Goal: Obtain resource: Download file/media

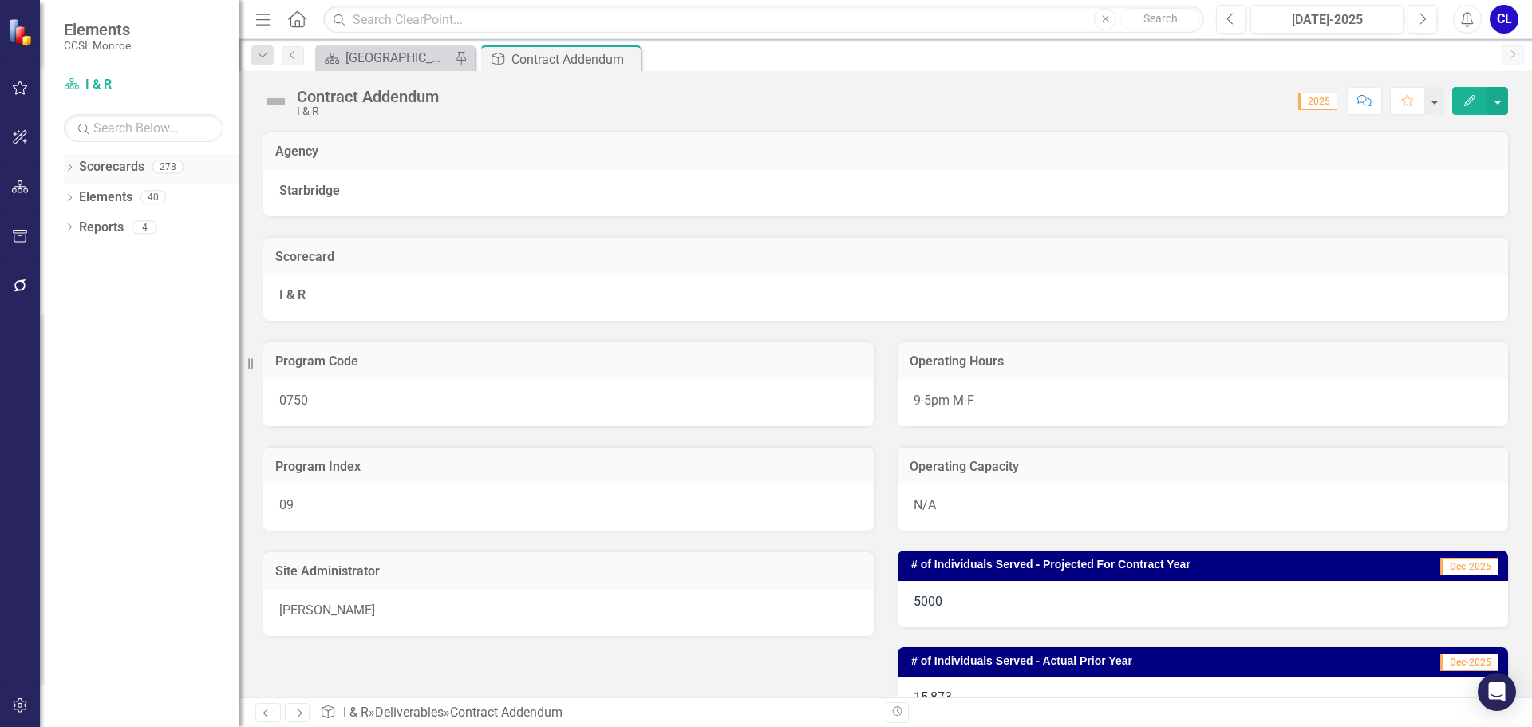
click at [67, 166] on icon "Dropdown" at bounding box center [69, 168] width 11 height 9
click at [85, 199] on div "Dropdown" at bounding box center [80, 198] width 16 height 14
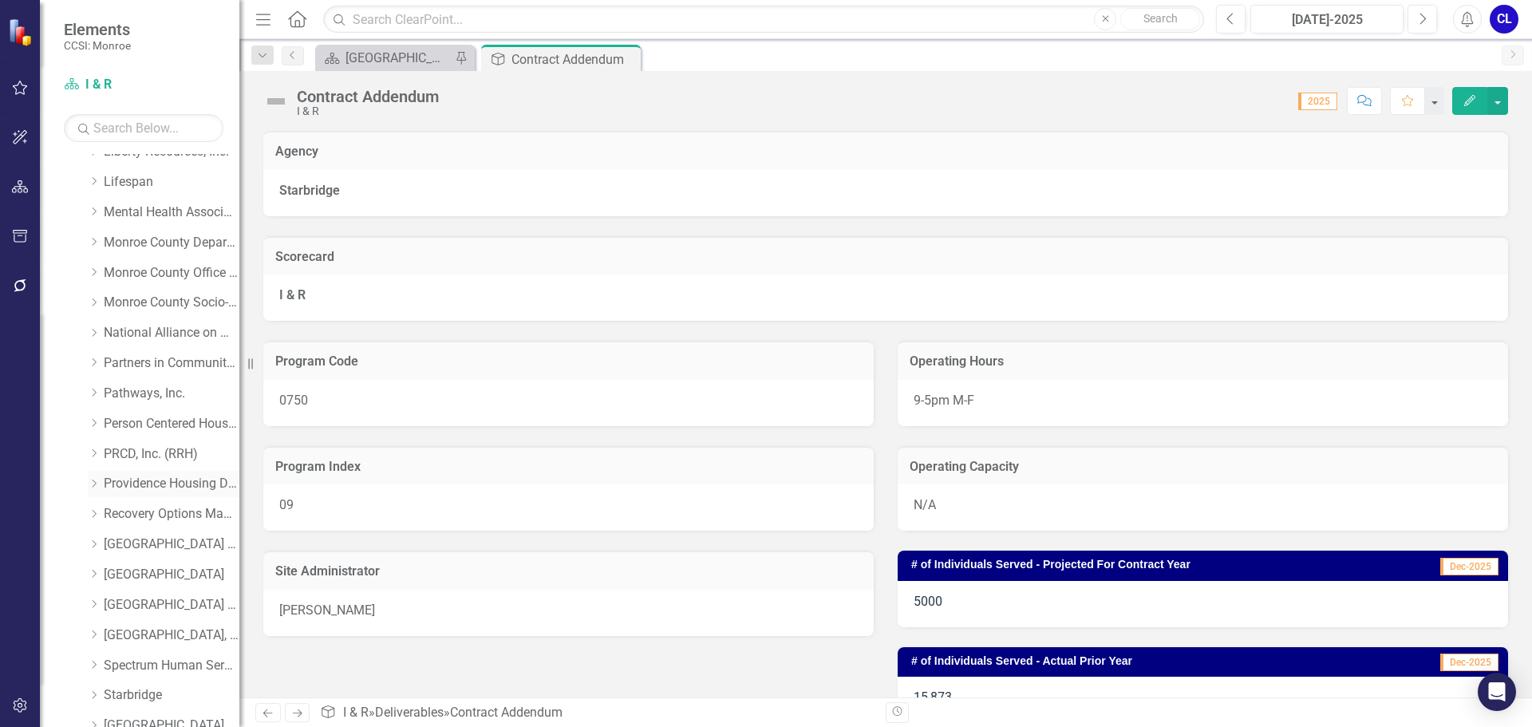
scroll to position [798, 0]
click at [95, 460] on icon "Dropdown" at bounding box center [94, 456] width 12 height 10
click at [138, 518] on link "I & R" at bounding box center [180, 516] width 120 height 18
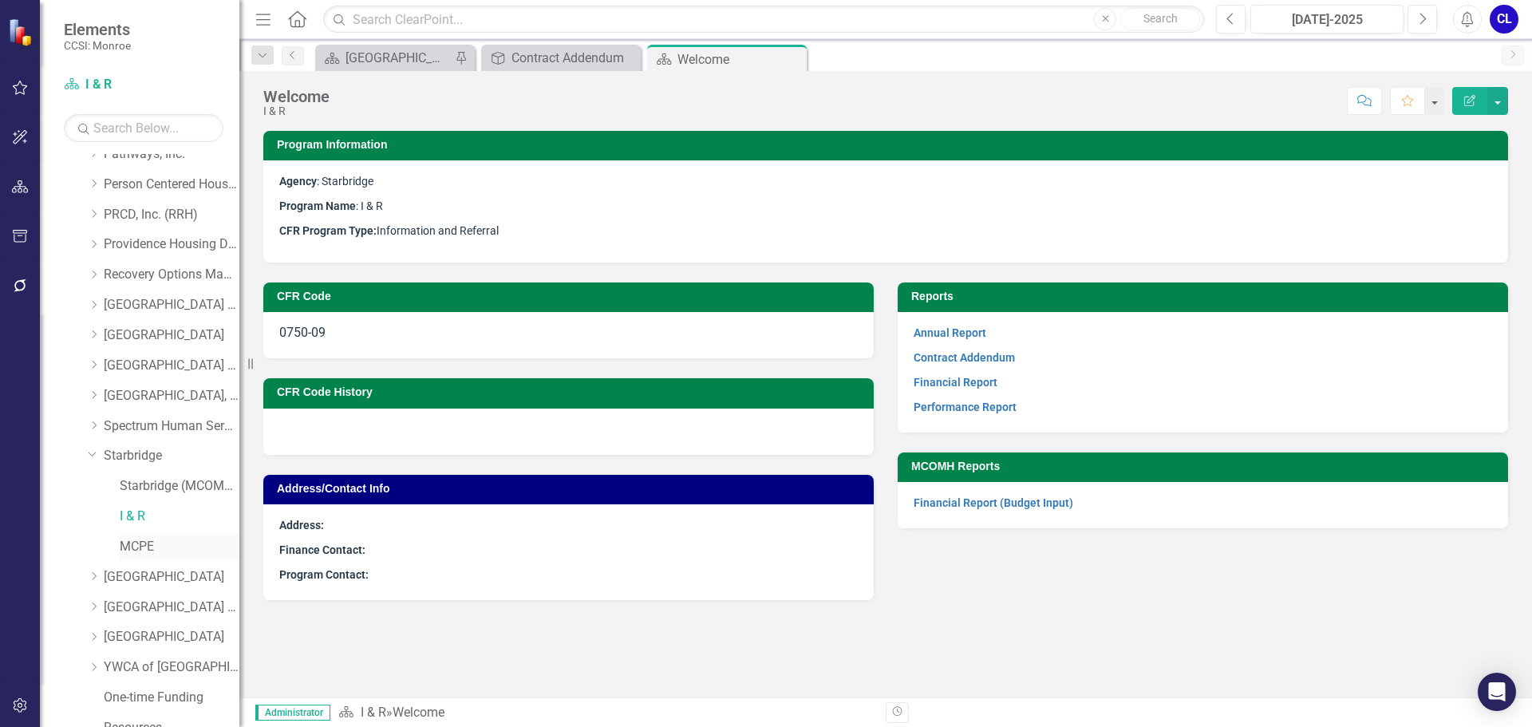
click at [148, 535] on div "MCPE" at bounding box center [180, 547] width 120 height 26
click at [136, 549] on link "MCPE" at bounding box center [180, 547] width 120 height 18
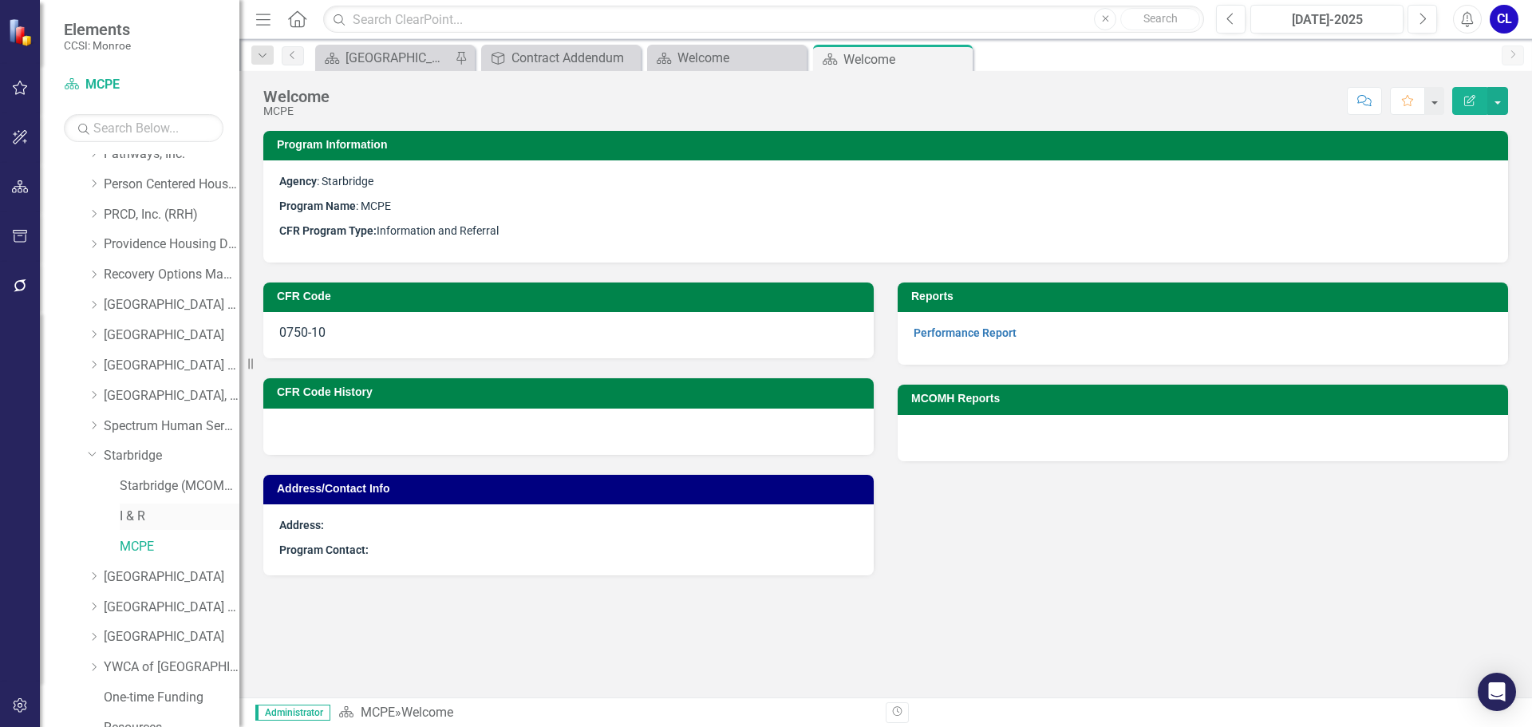
click at [139, 513] on link "I & R" at bounding box center [180, 516] width 120 height 18
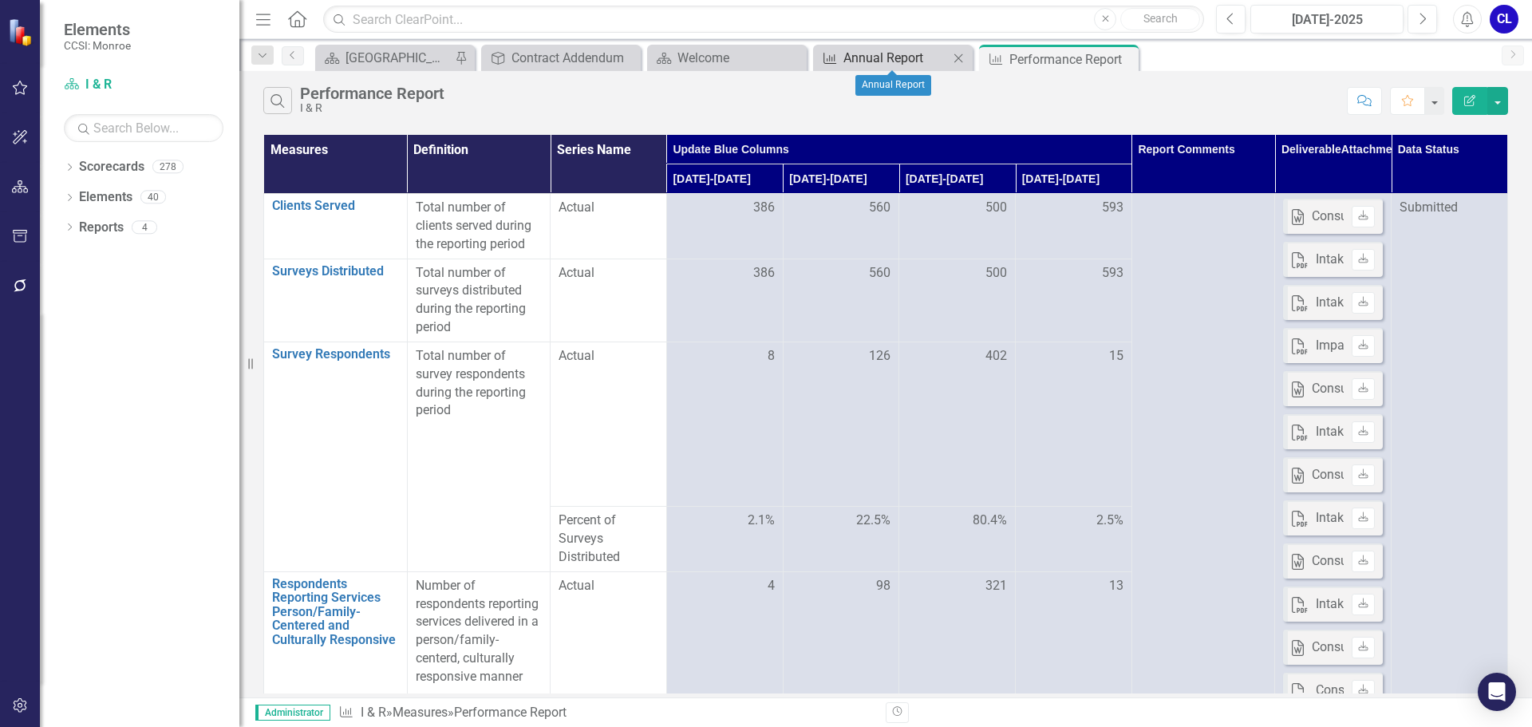
click at [865, 56] on div "Annual Report" at bounding box center [895, 58] width 105 height 20
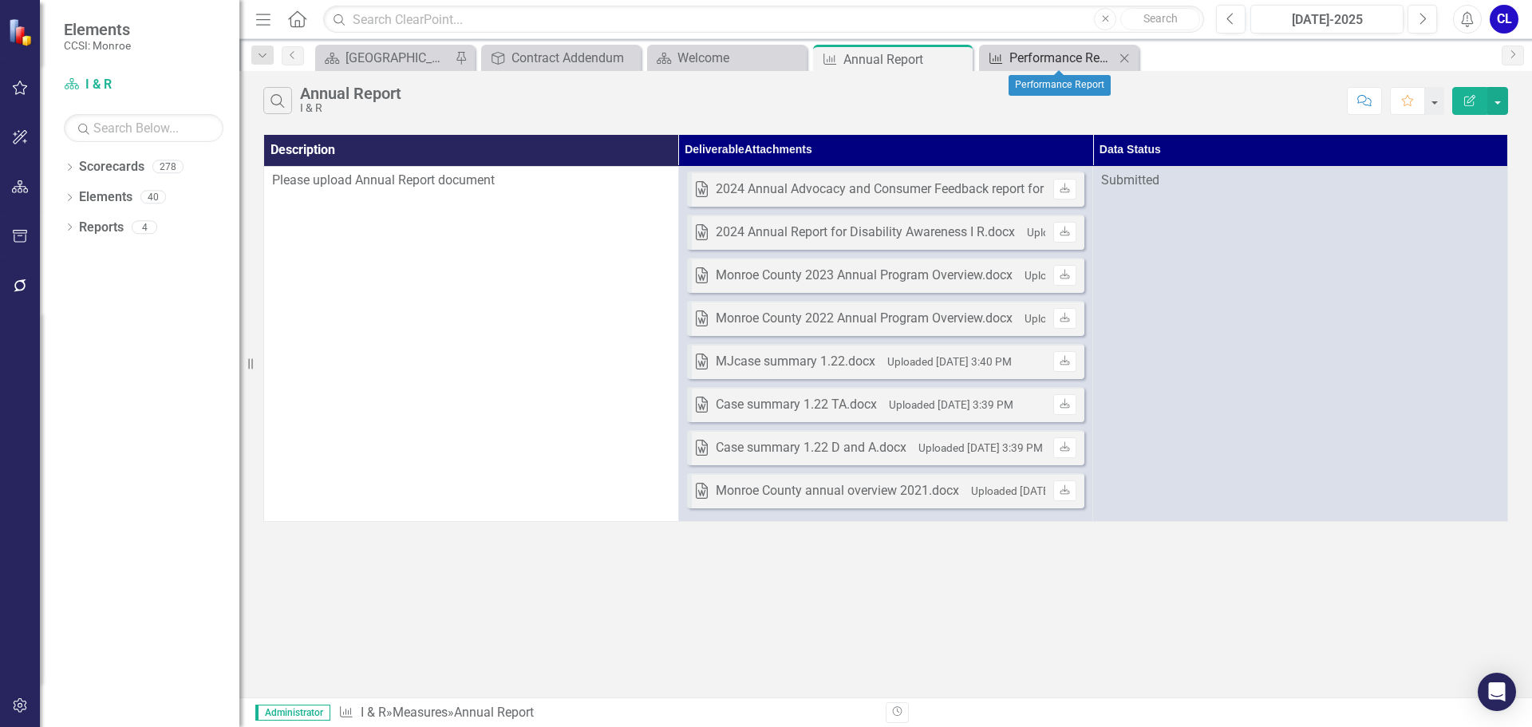
click at [1026, 53] on div "Performance Report" at bounding box center [1061, 58] width 105 height 20
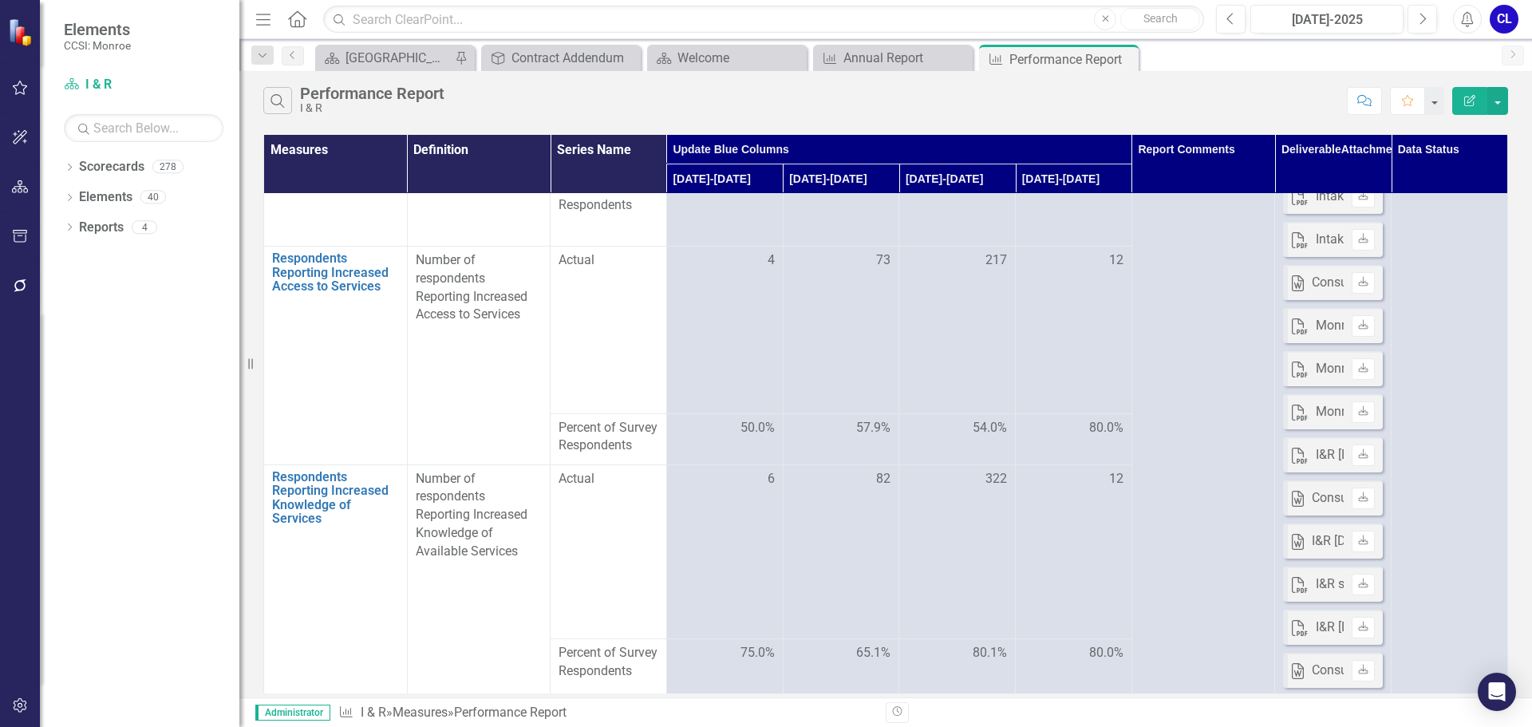
scroll to position [588, 0]
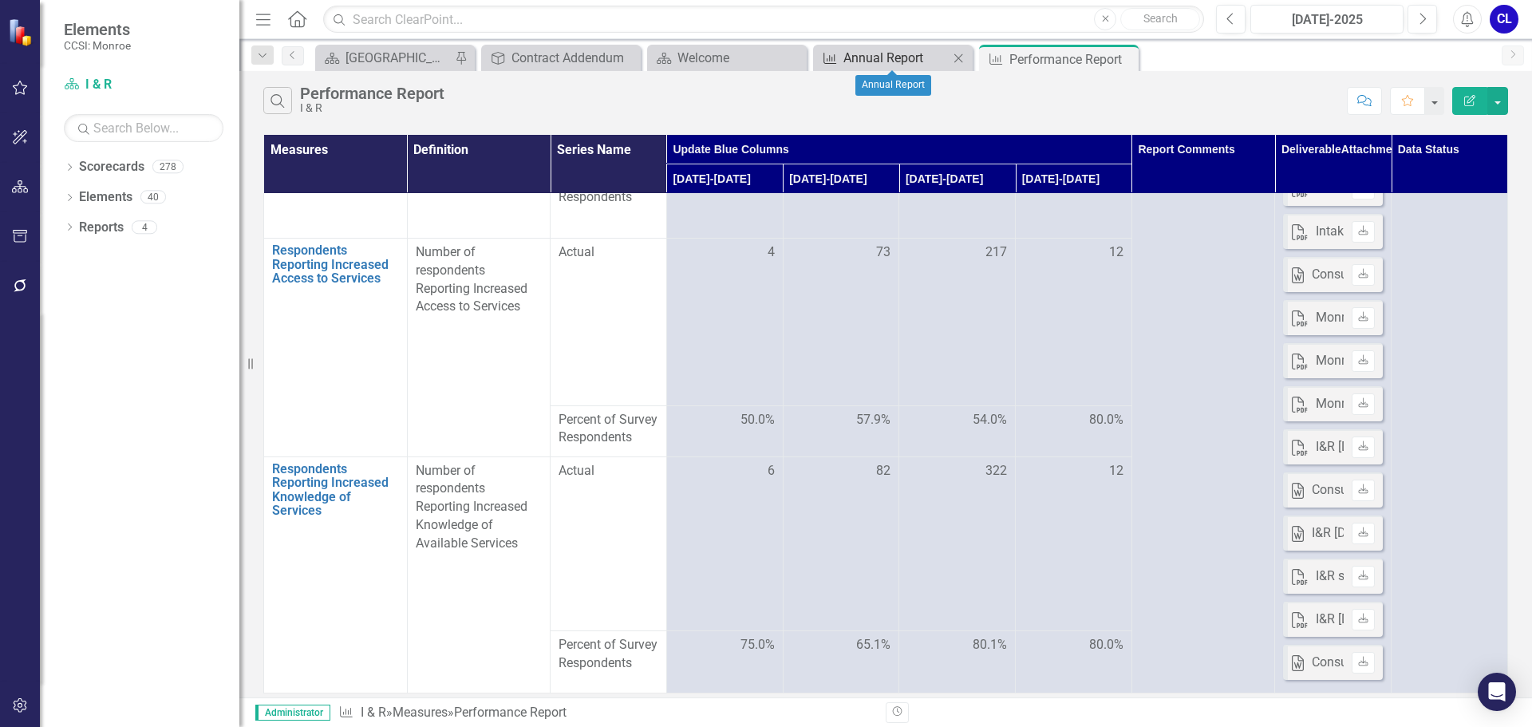
click at [881, 58] on div "Annual Report" at bounding box center [895, 58] width 105 height 20
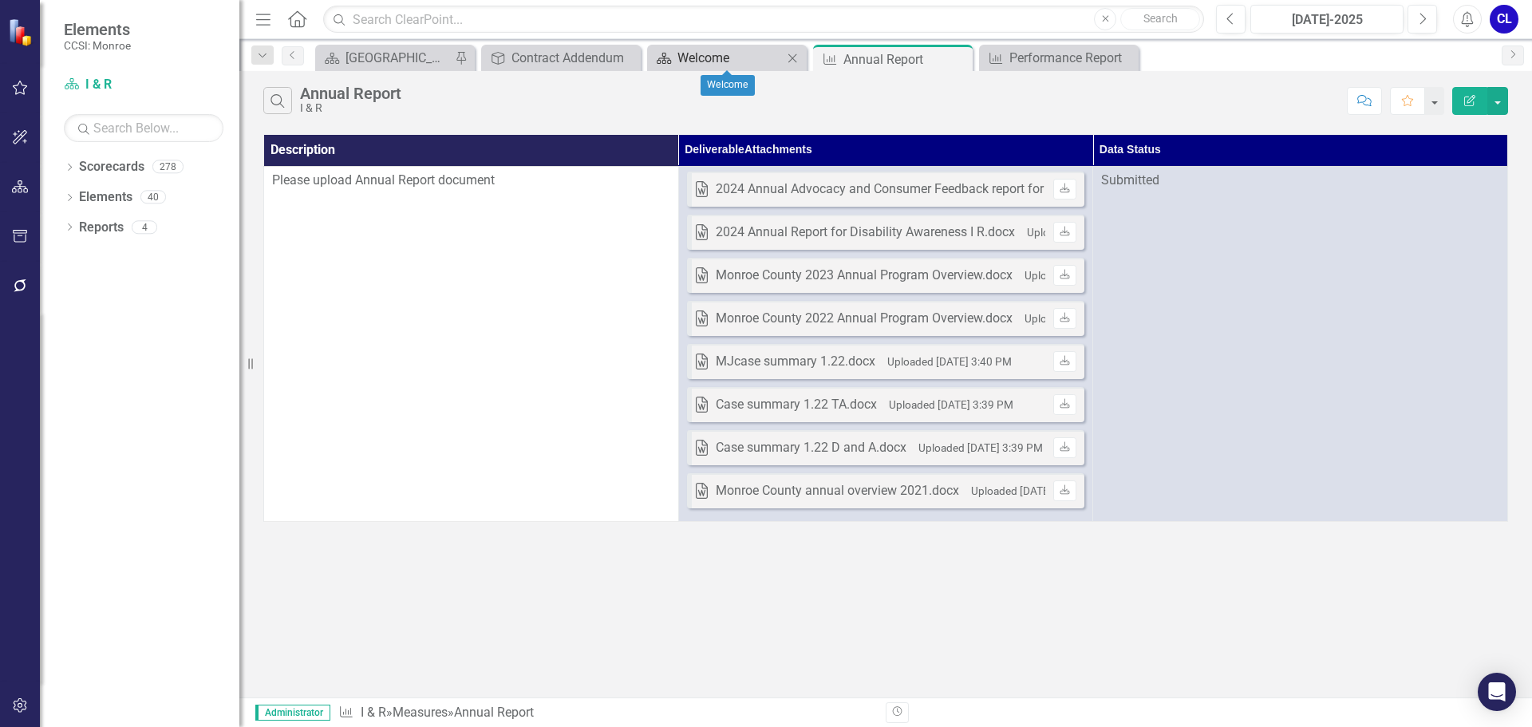
click at [759, 57] on div "Welcome" at bounding box center [729, 58] width 105 height 20
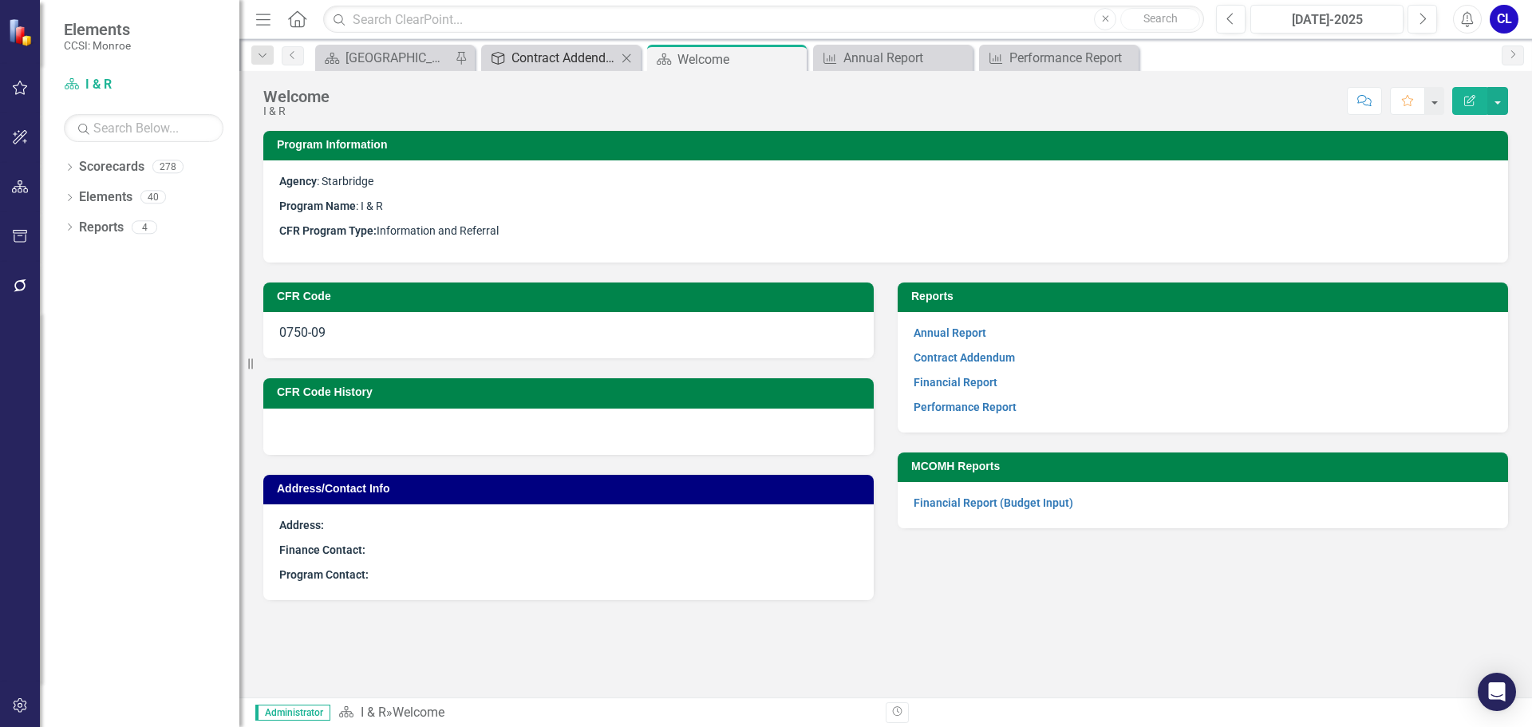
click at [596, 59] on div "Contract Addendum" at bounding box center [563, 58] width 105 height 20
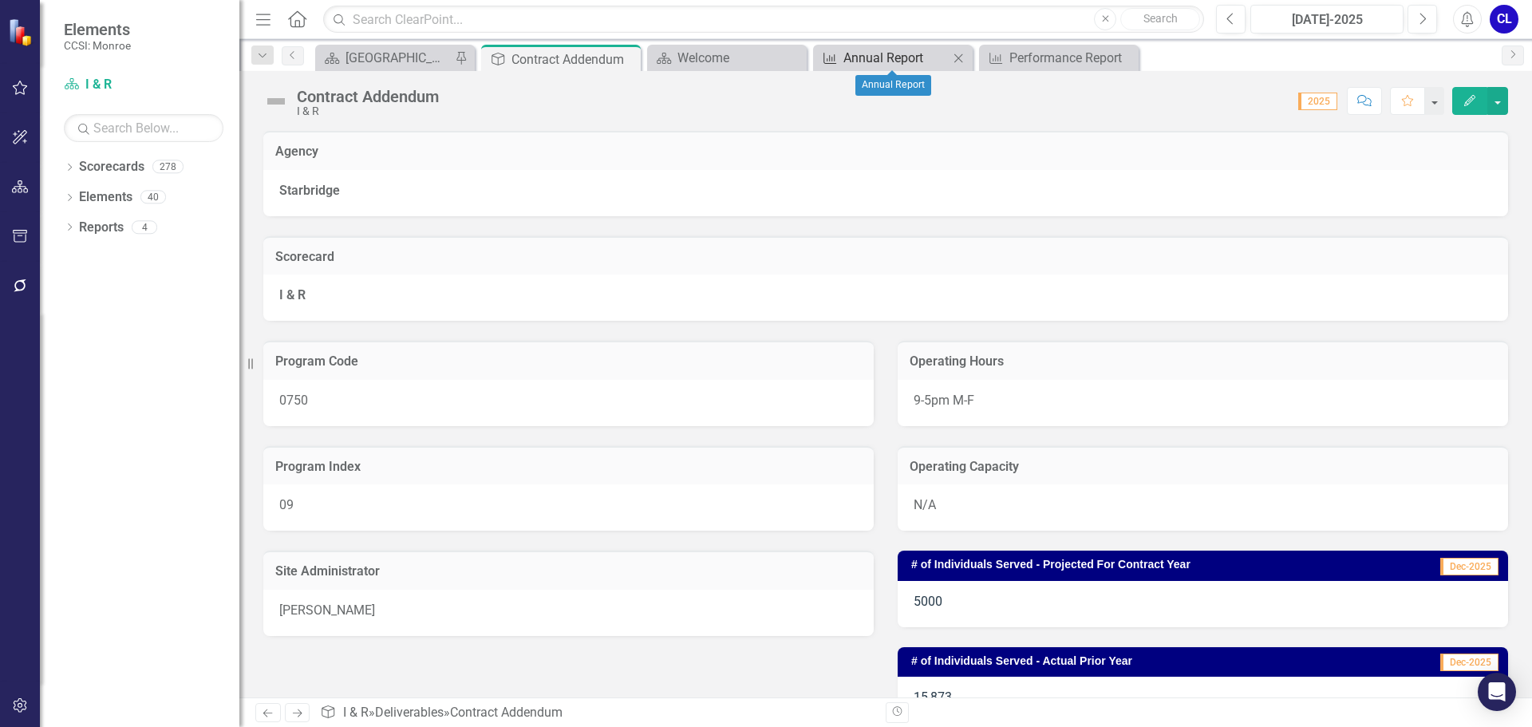
click at [908, 53] on div "Annual Report" at bounding box center [895, 58] width 105 height 20
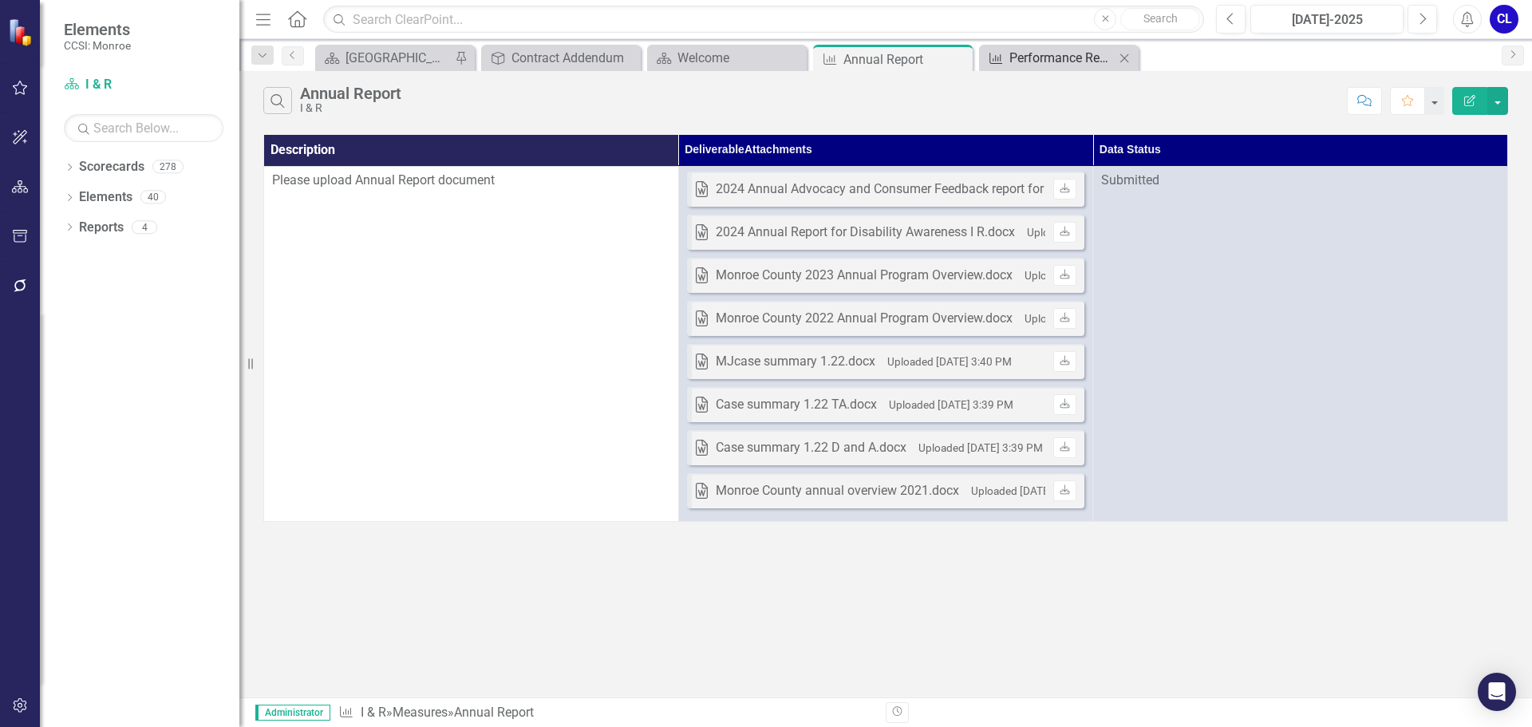
click at [1021, 65] on div "Performance Report" at bounding box center [1061, 58] width 105 height 20
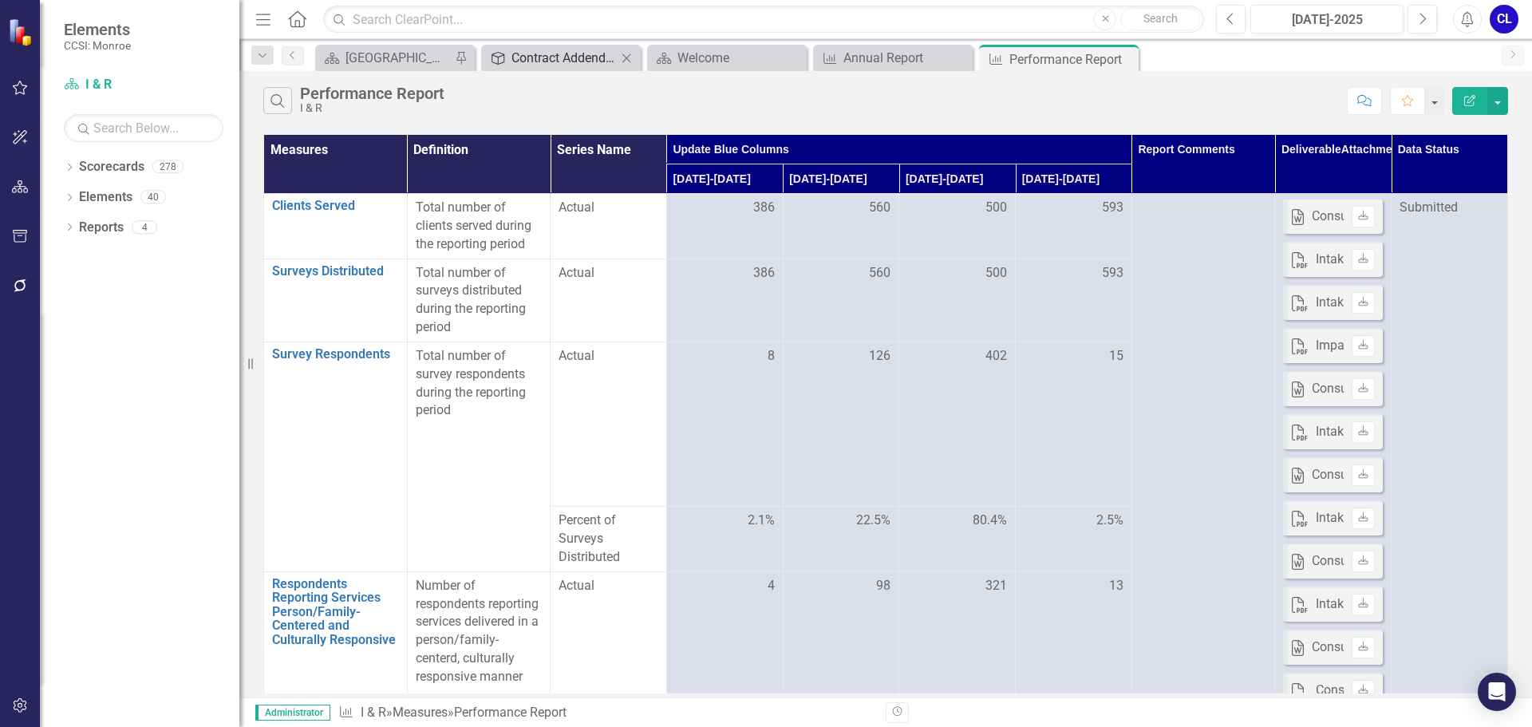
click at [577, 63] on div "Contract Addendum" at bounding box center [563, 58] width 105 height 20
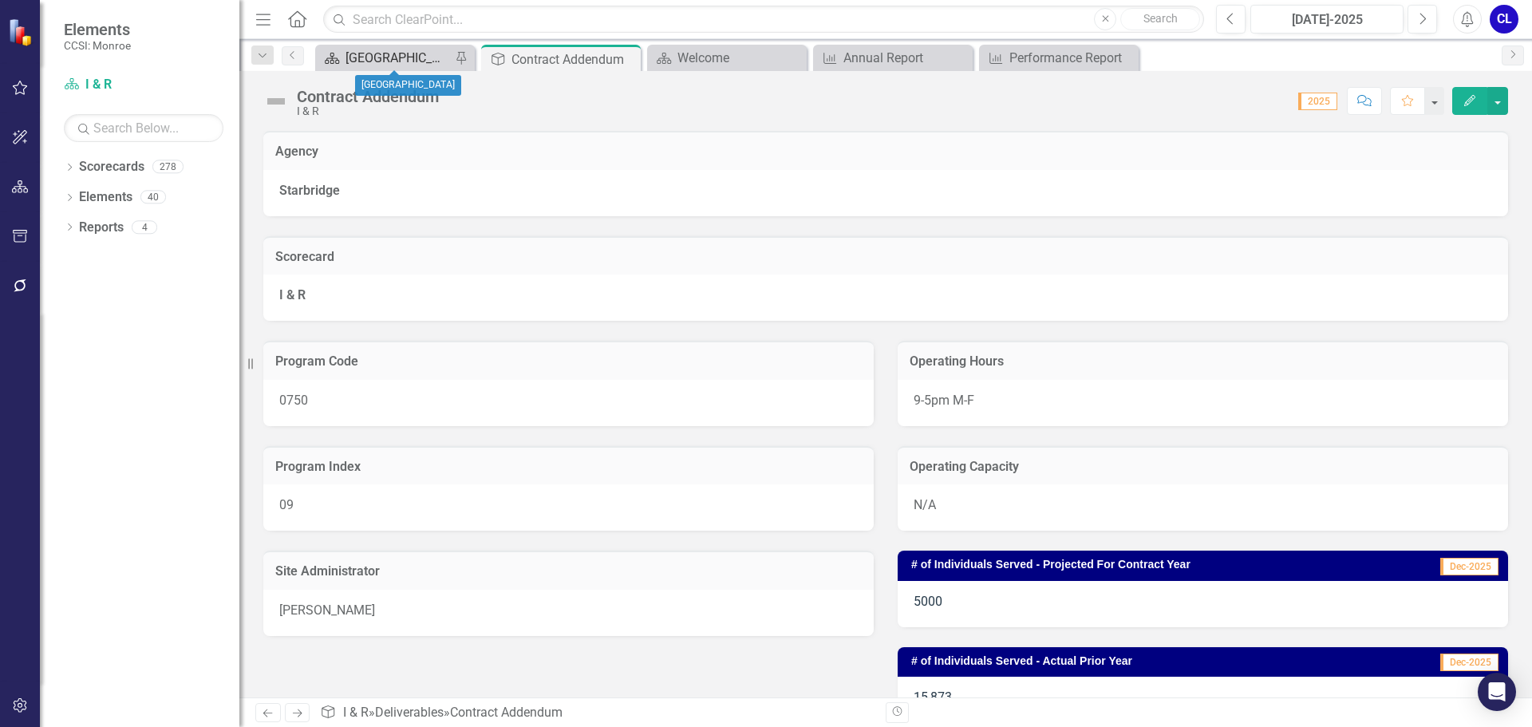
click at [404, 56] on div "[GEOGRAPHIC_DATA]" at bounding box center [398, 58] width 105 height 20
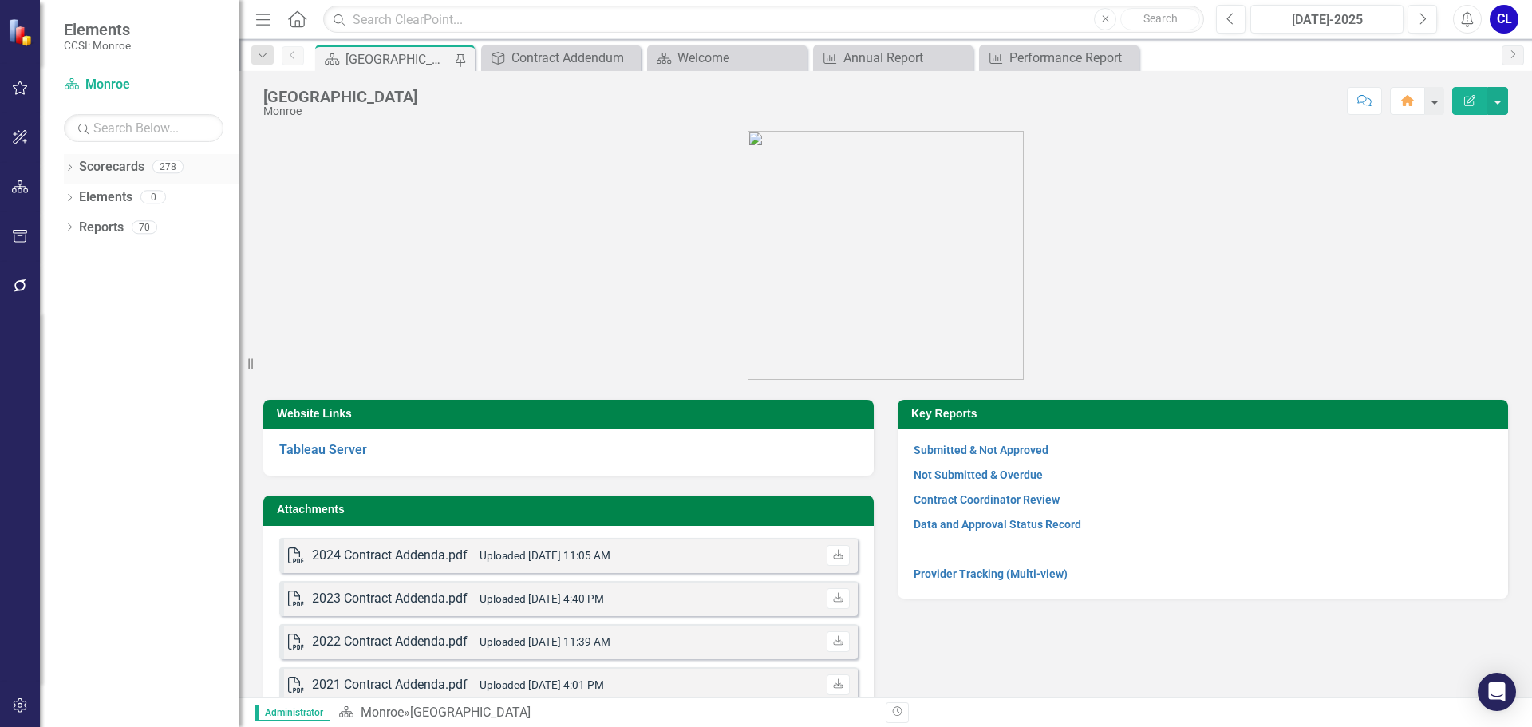
click at [66, 169] on icon "Dropdown" at bounding box center [69, 168] width 11 height 9
click at [77, 201] on icon "Dropdown" at bounding box center [78, 197] width 12 height 10
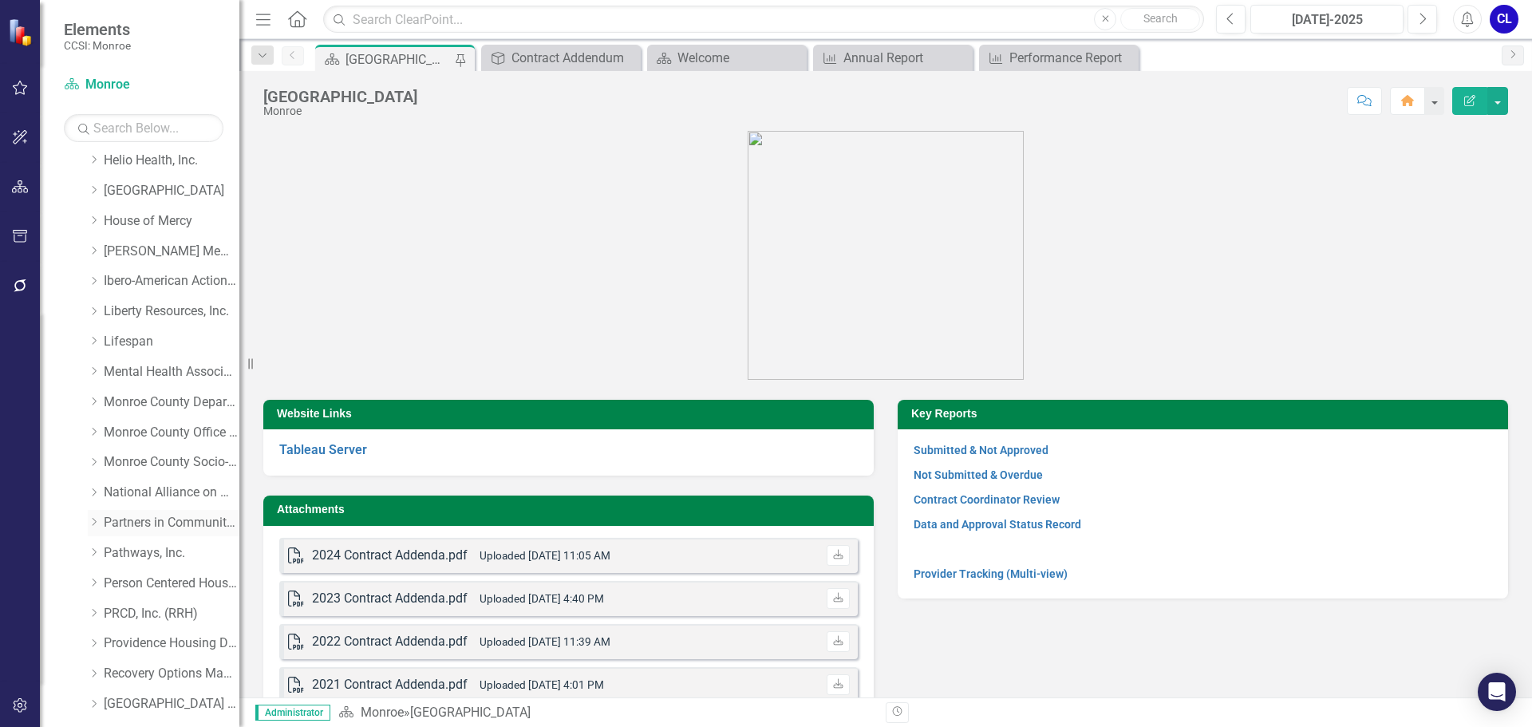
scroll to position [877, 0]
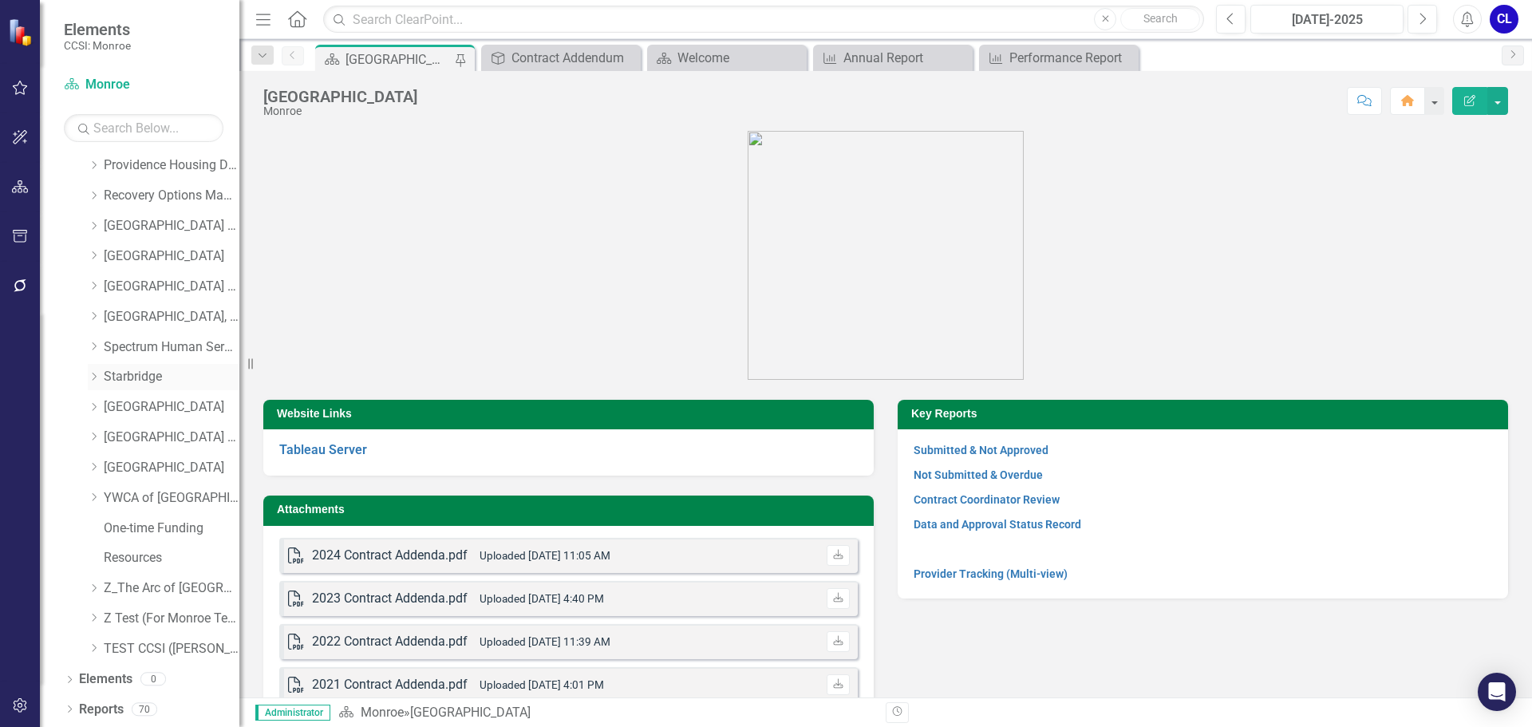
click at [93, 378] on icon "Dropdown" at bounding box center [94, 377] width 12 height 10
click at [134, 467] on link "MCPE" at bounding box center [180, 468] width 120 height 18
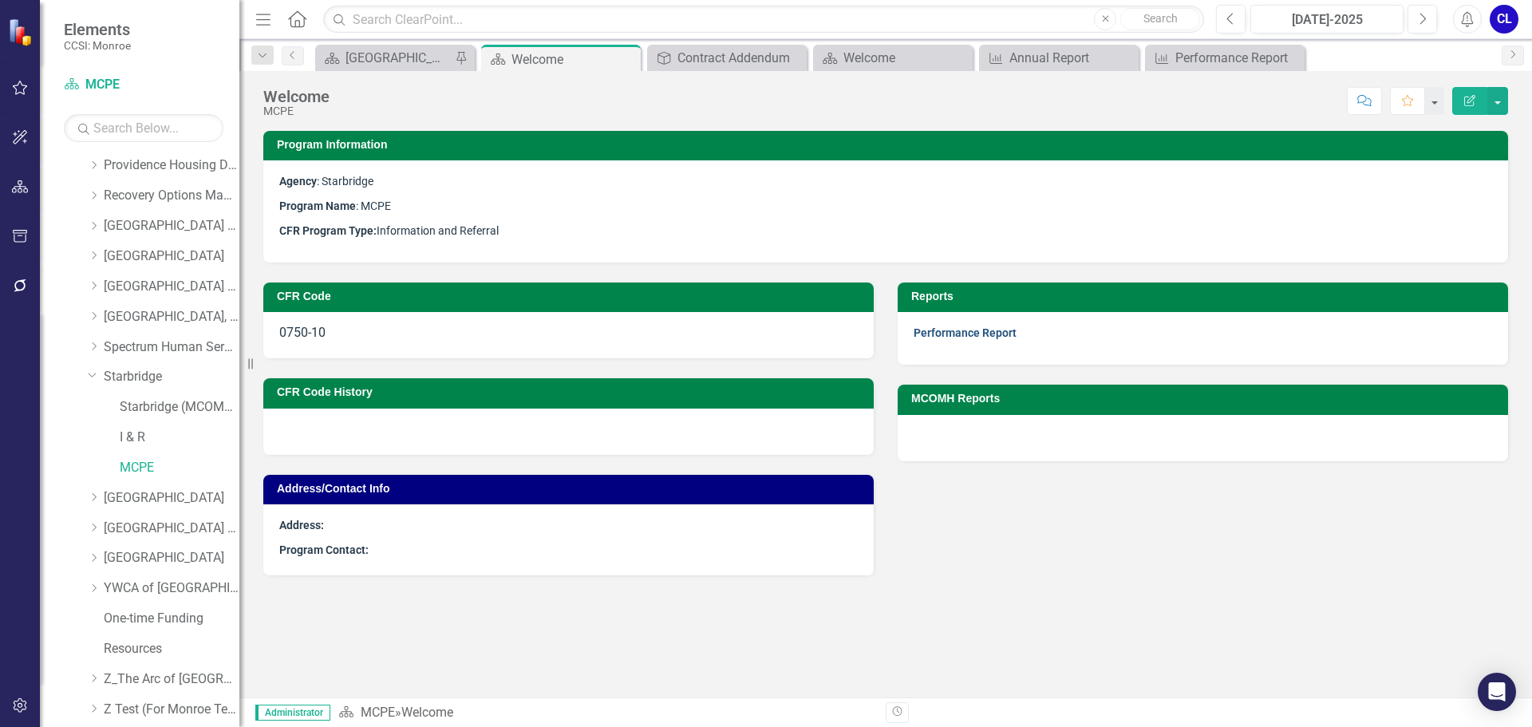
click at [971, 331] on link "Performance Report" at bounding box center [965, 332] width 103 height 13
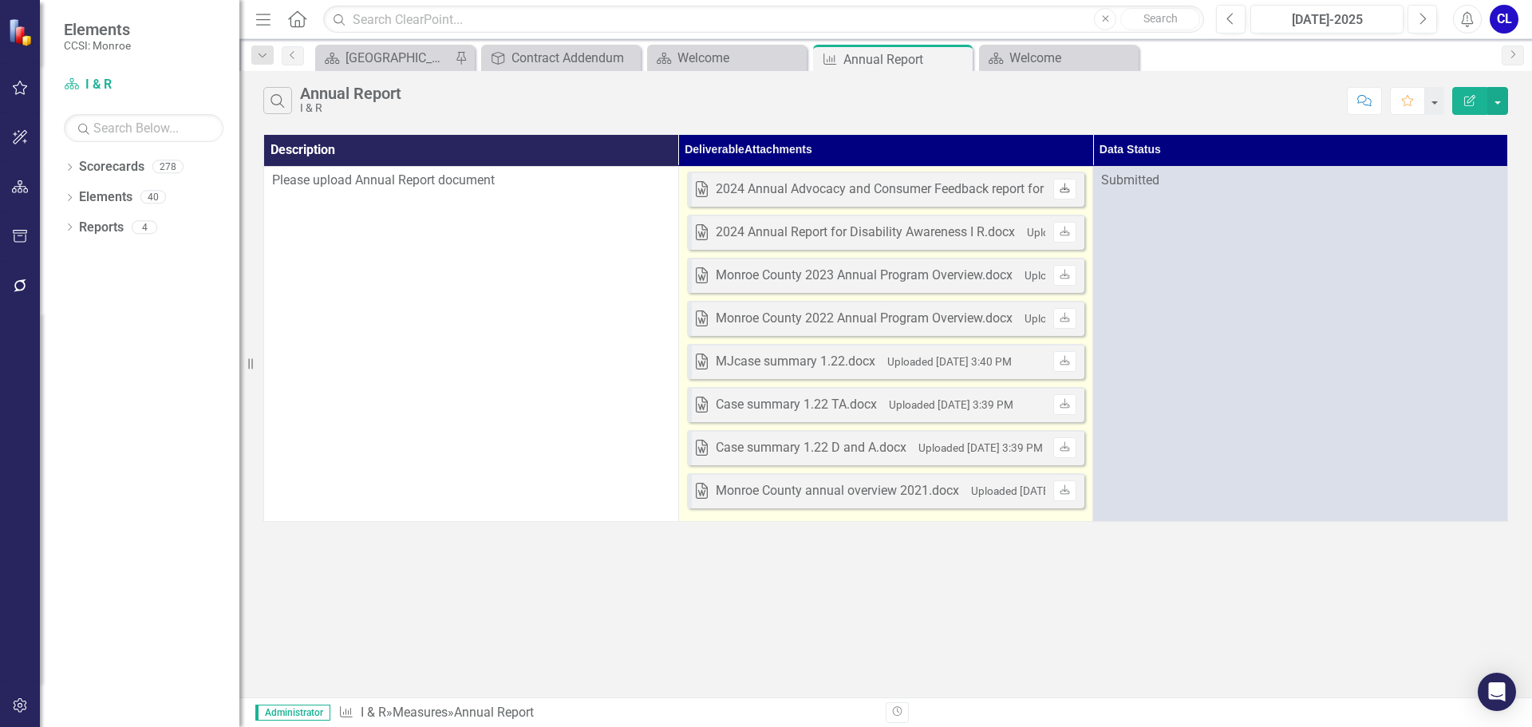
click at [1064, 192] on icon at bounding box center [1065, 188] width 10 height 10
click at [1064, 230] on icon "Download" at bounding box center [1065, 232] width 12 height 10
click at [1070, 274] on icon "Download" at bounding box center [1065, 276] width 12 height 10
click at [1072, 314] on link "Download" at bounding box center [1064, 318] width 23 height 21
click at [1072, 361] on link "Download" at bounding box center [1064, 361] width 23 height 21
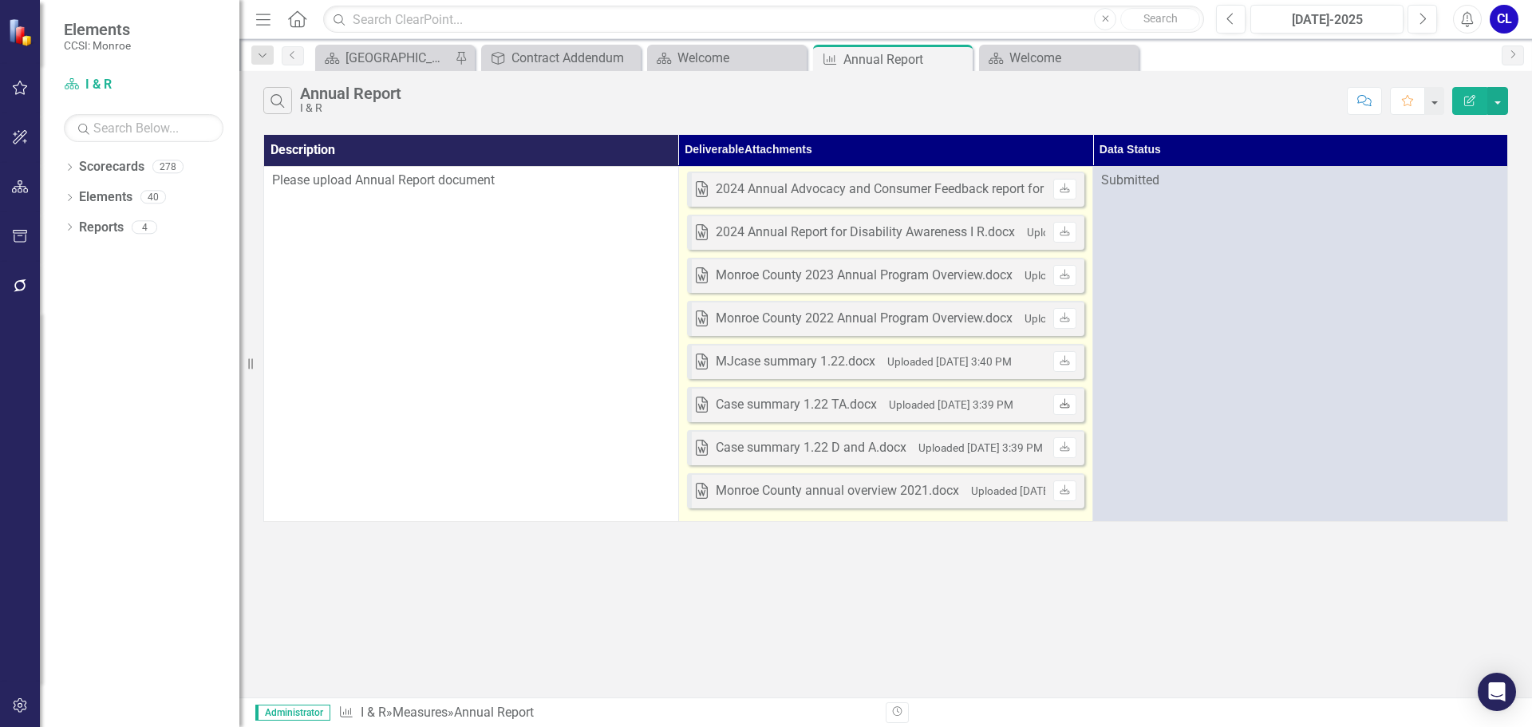
click at [1070, 403] on icon "Download" at bounding box center [1065, 405] width 12 height 10
click at [1070, 449] on icon "Download" at bounding box center [1065, 448] width 12 height 10
click at [1064, 486] on icon "Download" at bounding box center [1065, 491] width 12 height 10
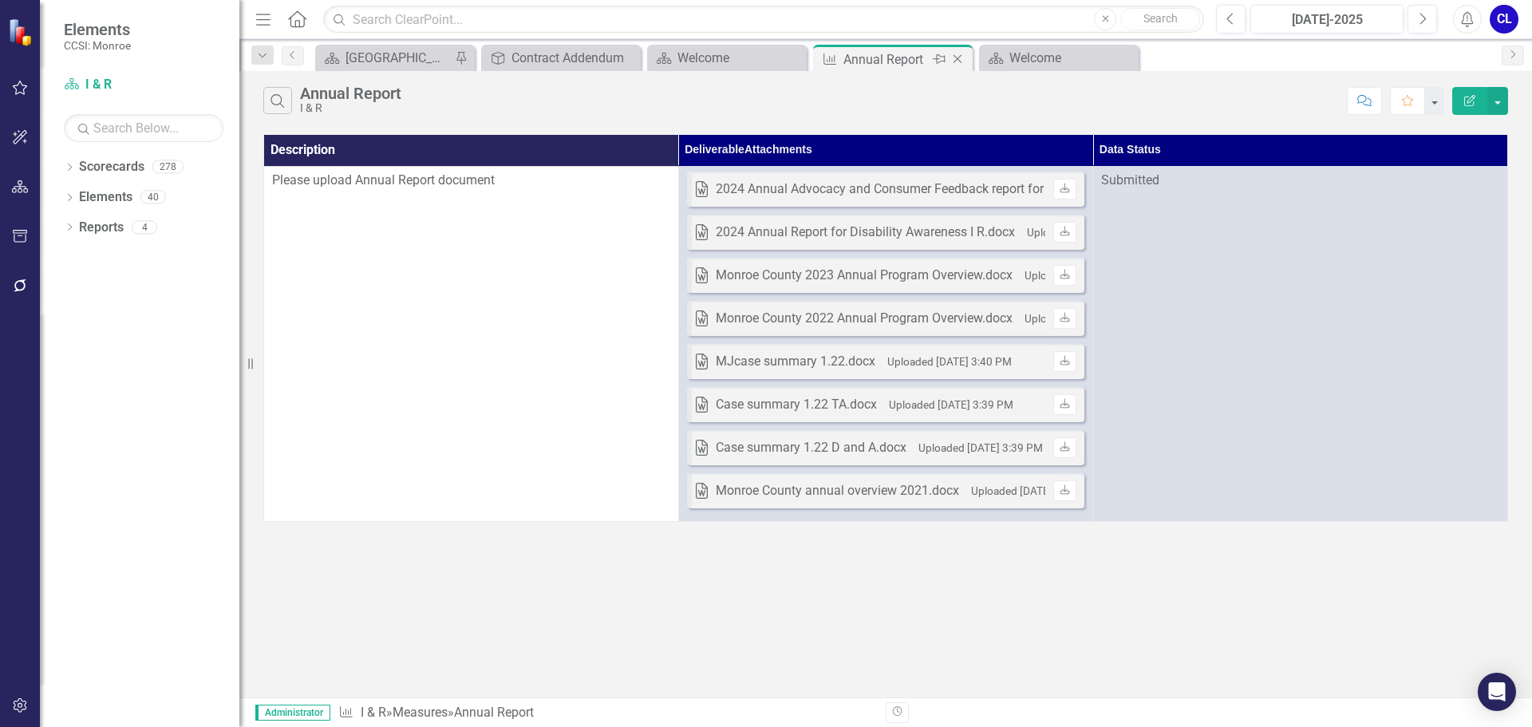
click at [961, 62] on icon at bounding box center [958, 59] width 9 height 9
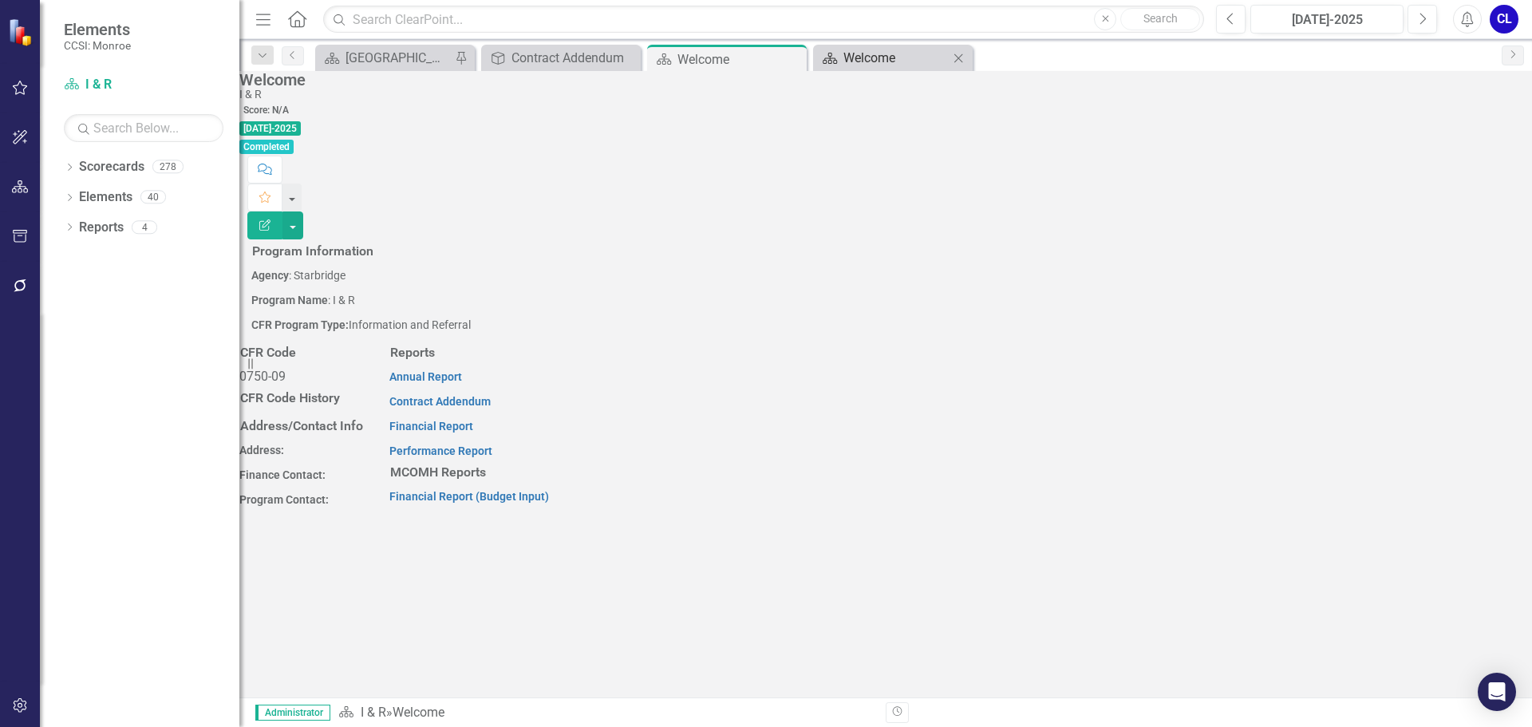
click at [860, 61] on div "Welcome" at bounding box center [895, 58] width 105 height 20
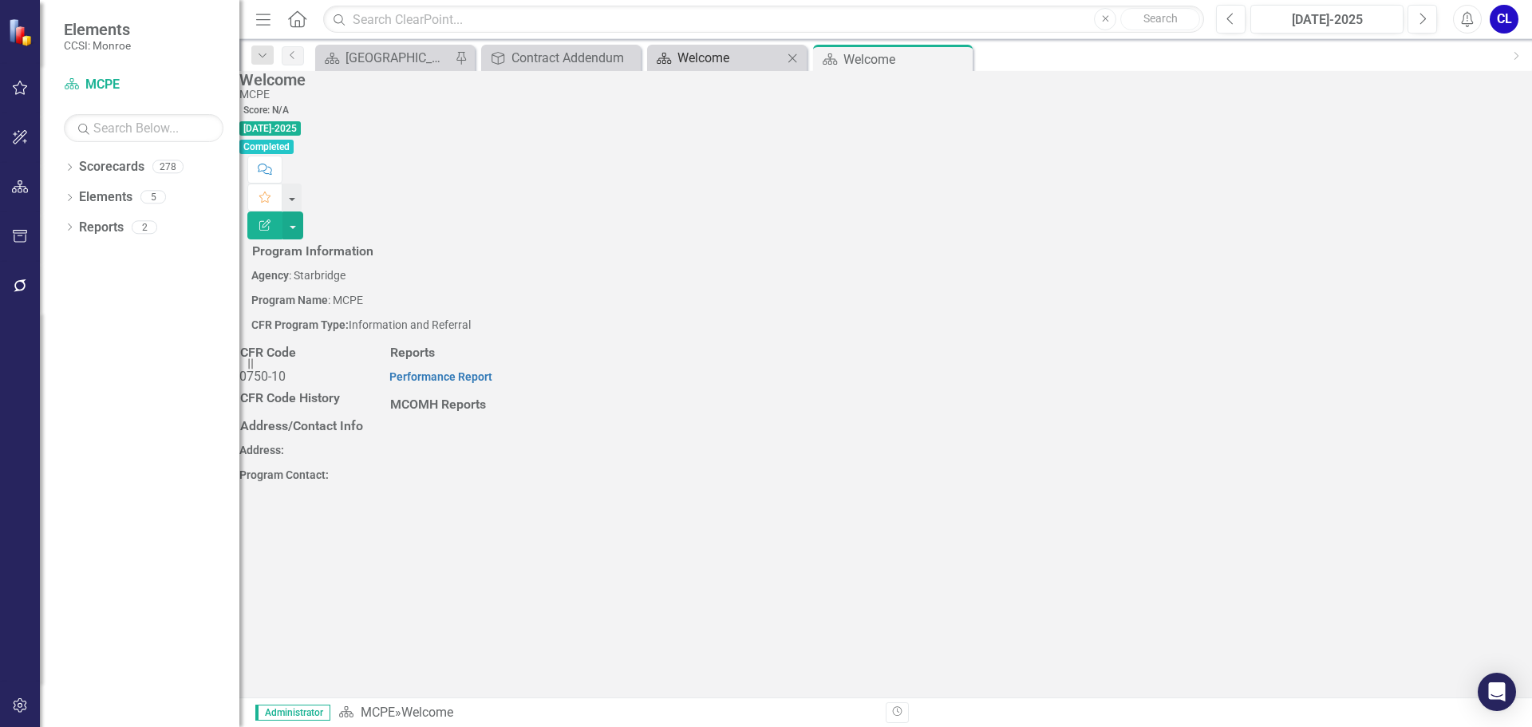
click at [745, 61] on div "Welcome" at bounding box center [729, 58] width 105 height 20
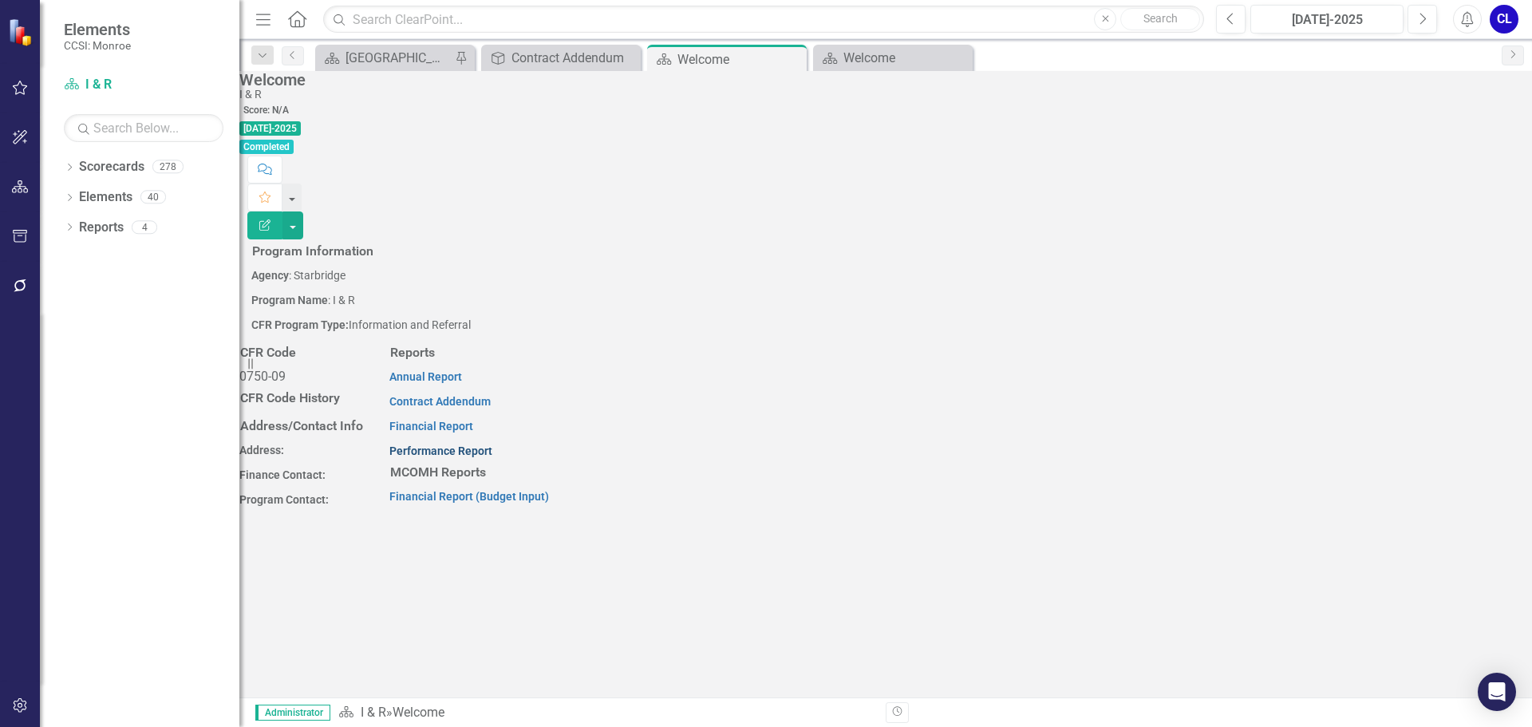
click at [492, 444] on link "Performance Report" at bounding box center [440, 450] width 103 height 13
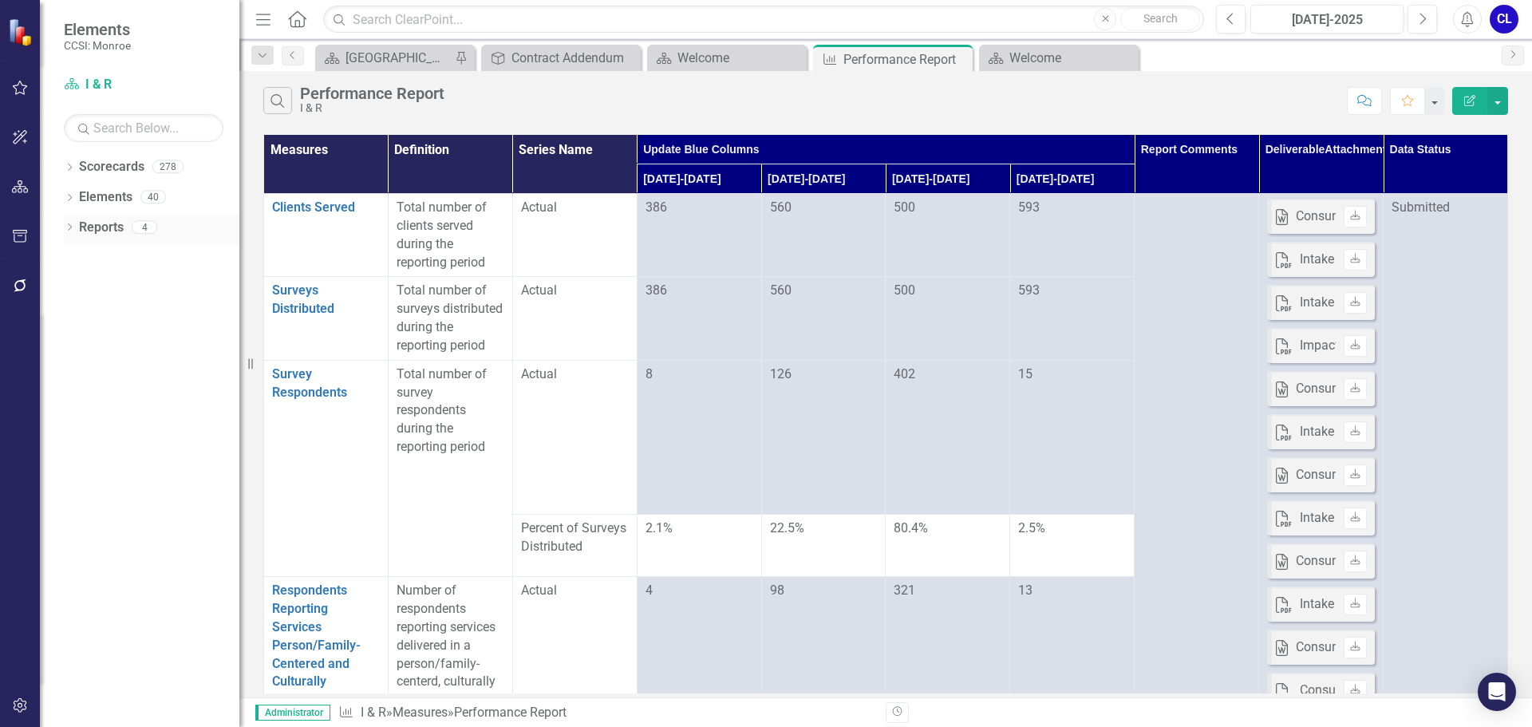
click at [71, 227] on icon "Dropdown" at bounding box center [69, 228] width 11 height 9
click at [58, 287] on icon "Dropdown" at bounding box center [52, 286] width 11 height 9
click at [58, 257] on icon "Dropdown" at bounding box center [52, 256] width 11 height 9
click at [55, 257] on icon "Dropdown" at bounding box center [50, 254] width 9 height 11
click at [583, 56] on div "Contract Addendum" at bounding box center [563, 58] width 105 height 20
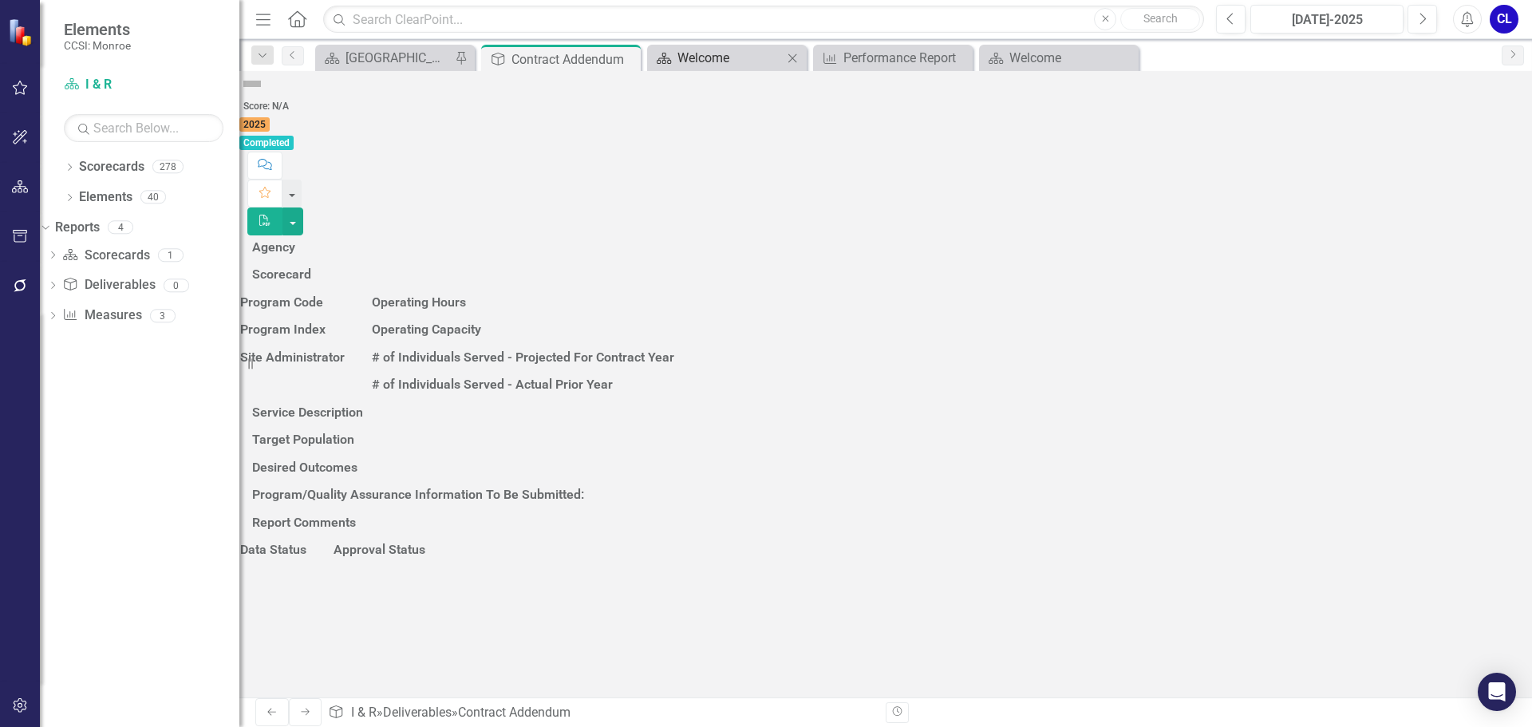
click at [687, 58] on div "Welcome" at bounding box center [729, 58] width 105 height 20
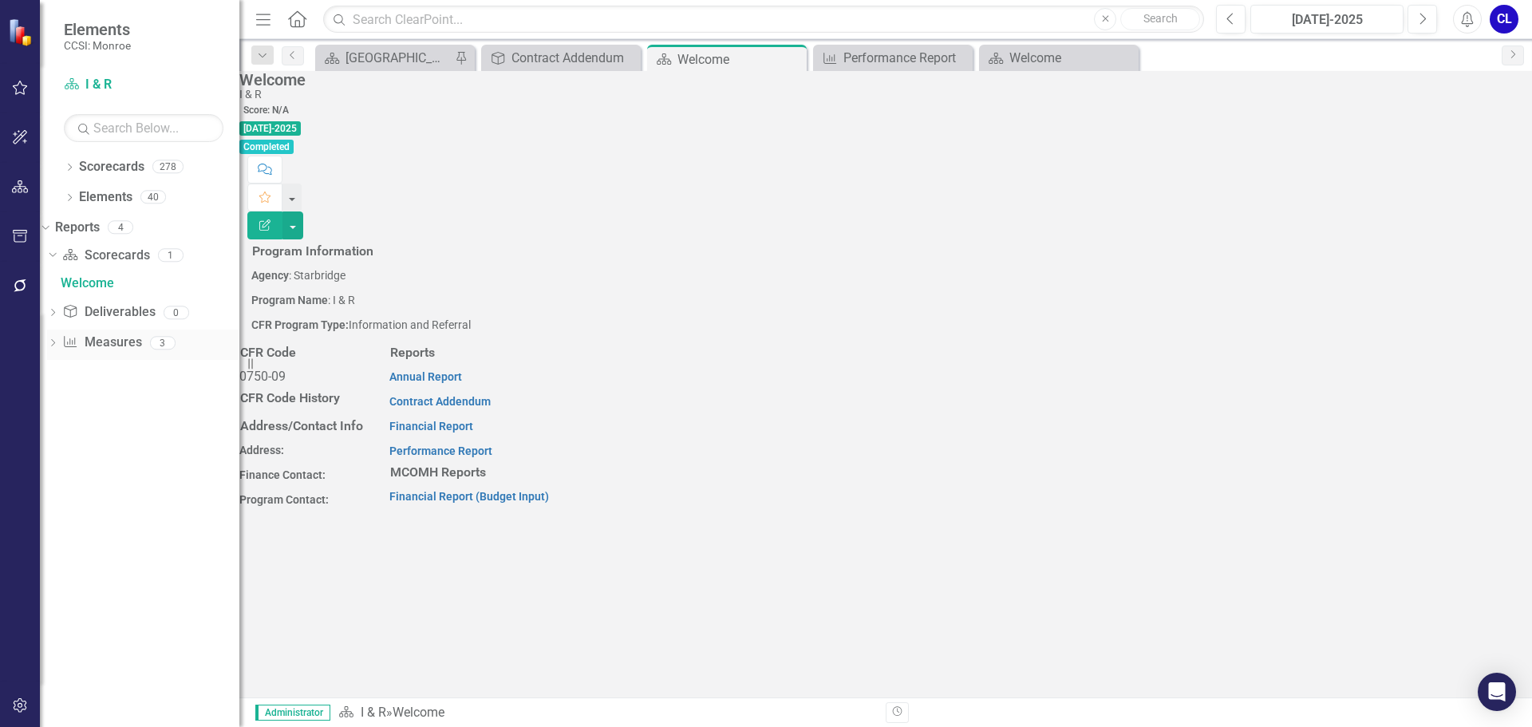
click at [75, 334] on div "Dropdown Measure Measures 3" at bounding box center [143, 345] width 192 height 30
click at [58, 342] on icon "Dropdown" at bounding box center [52, 344] width 11 height 9
click at [77, 277] on div "Dropdown Deliverable Deliverables 0" at bounding box center [143, 287] width 192 height 30
click at [55, 286] on icon at bounding box center [53, 285] width 4 height 7
click at [66, 198] on icon "Dropdown" at bounding box center [69, 199] width 11 height 9
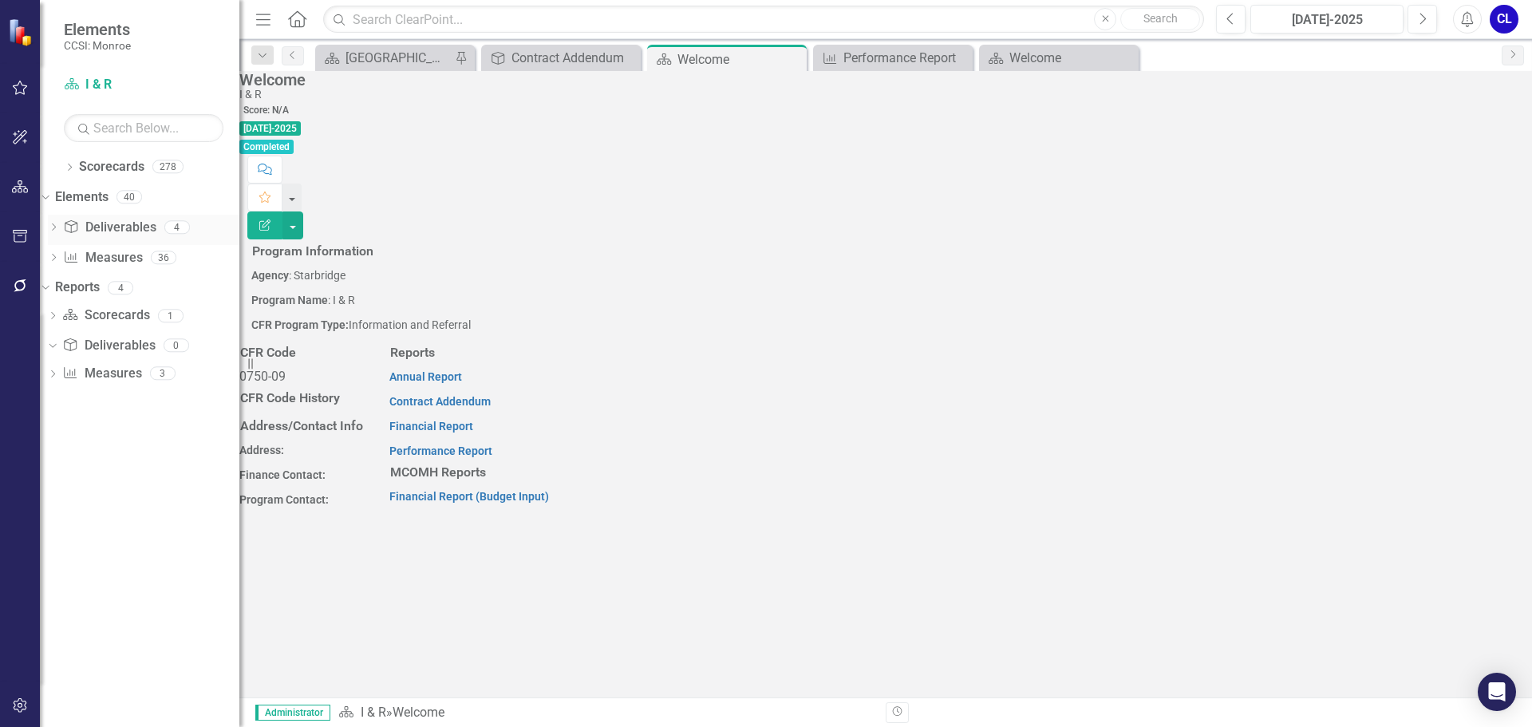
click at [59, 226] on icon "Dropdown" at bounding box center [53, 228] width 11 height 9
click at [153, 338] on div "Performance Report Tracker" at bounding box center [159, 337] width 157 height 14
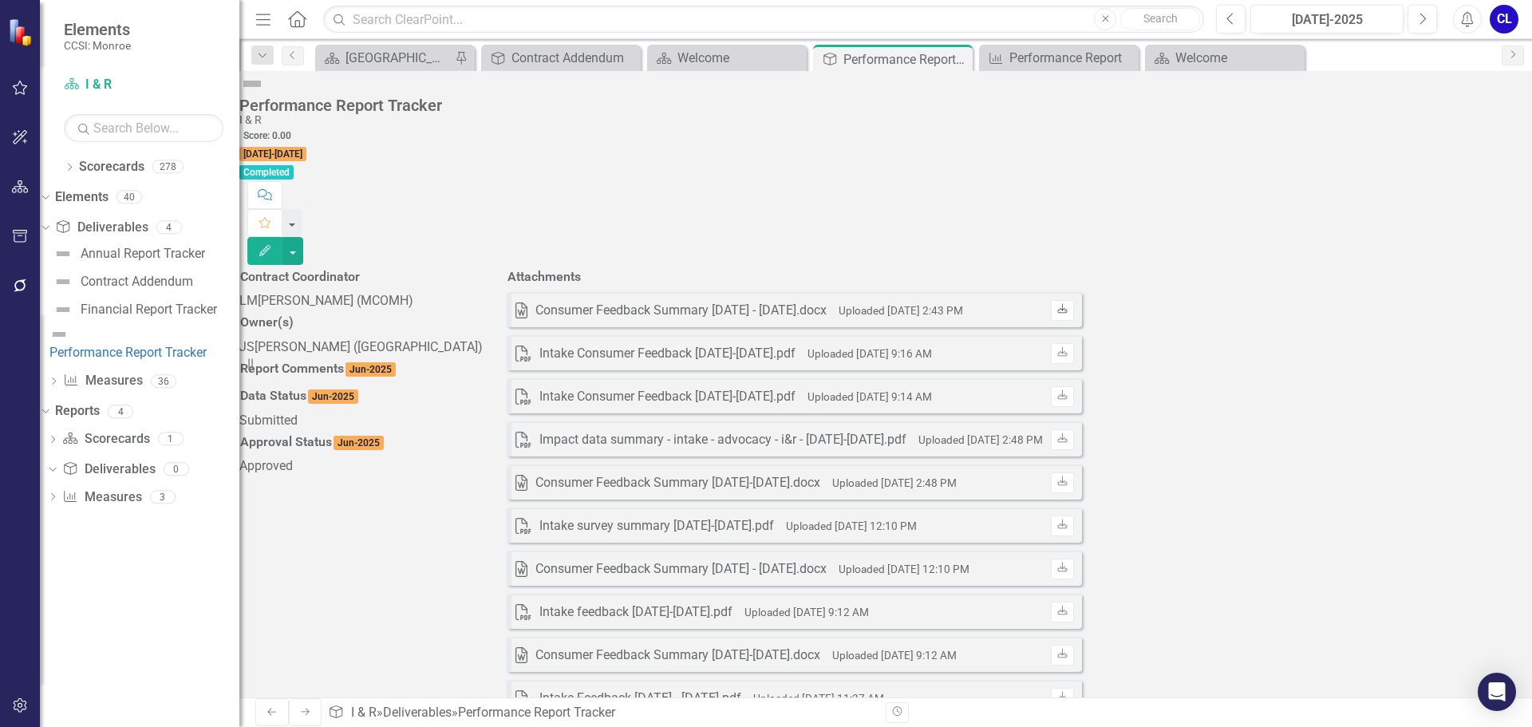
click at [1068, 304] on icon at bounding box center [1063, 309] width 10 height 10
click at [1068, 348] on icon "Download" at bounding box center [1062, 353] width 12 height 10
click at [1068, 391] on icon "Download" at bounding box center [1062, 396] width 12 height 10
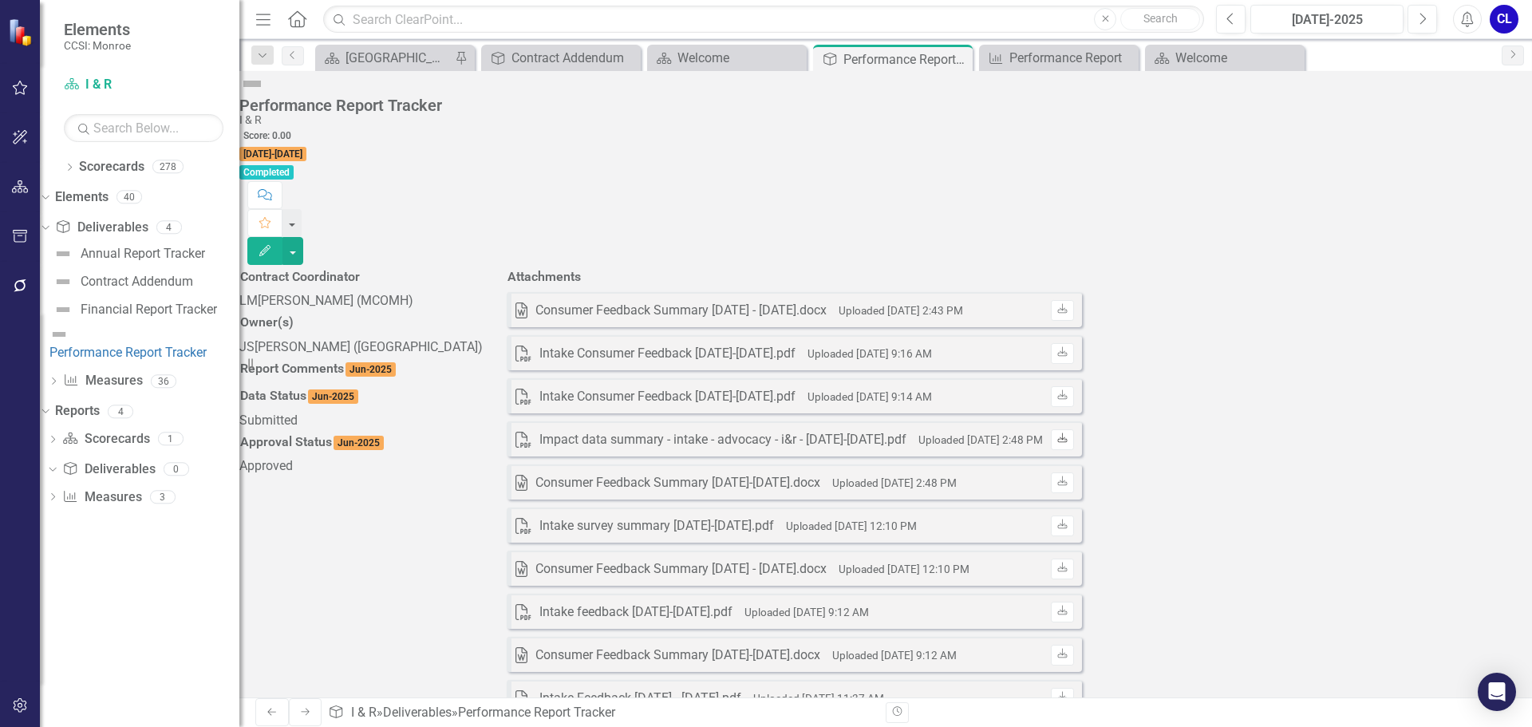
click at [1068, 434] on icon "Download" at bounding box center [1062, 439] width 12 height 10
click at [1068, 477] on icon "Download" at bounding box center [1062, 482] width 12 height 10
click at [1068, 563] on icon "Download" at bounding box center [1062, 568] width 12 height 10
click at [1068, 606] on icon "Download" at bounding box center [1062, 611] width 12 height 10
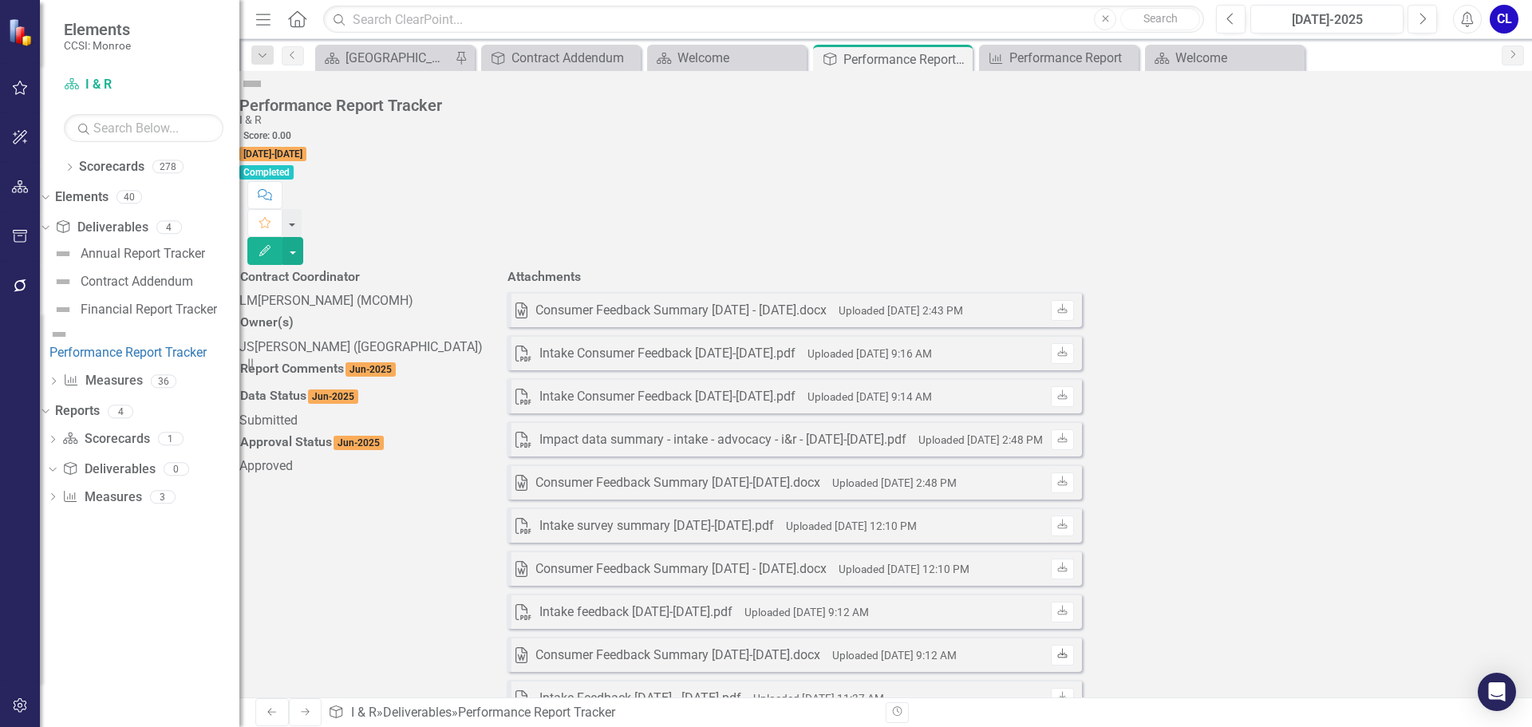
click at [1068, 650] on icon "Download" at bounding box center [1062, 655] width 12 height 10
click at [1068, 693] on icon "Download" at bounding box center [1062, 698] width 12 height 10
click at [1068, 726] on icon "Download" at bounding box center [1062, 741] width 12 height 10
click at [715, 51] on div "Welcome" at bounding box center [729, 58] width 105 height 20
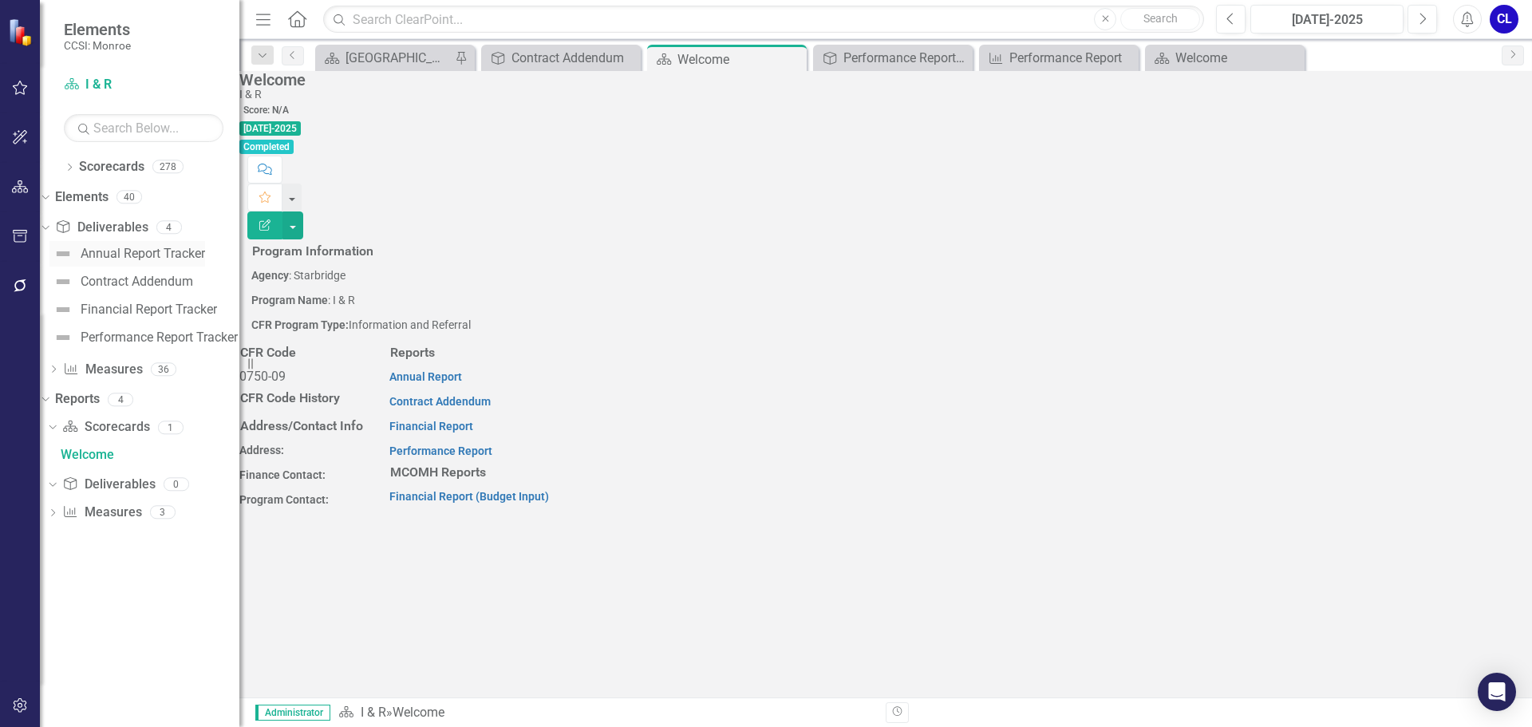
click at [137, 250] on div "Annual Report Tracker" at bounding box center [143, 254] width 124 height 14
